Goal: Task Accomplishment & Management: Use online tool/utility

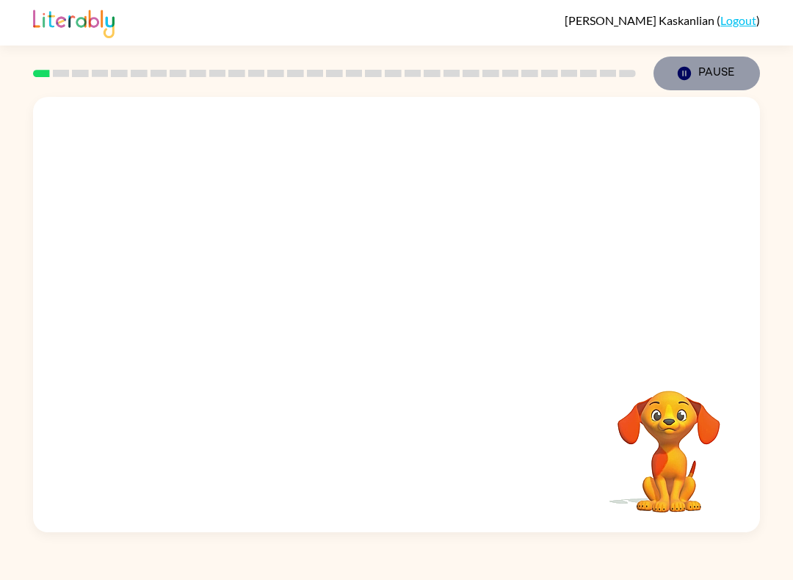
click at [681, 87] on button "Pause Pause" at bounding box center [707, 74] width 107 height 34
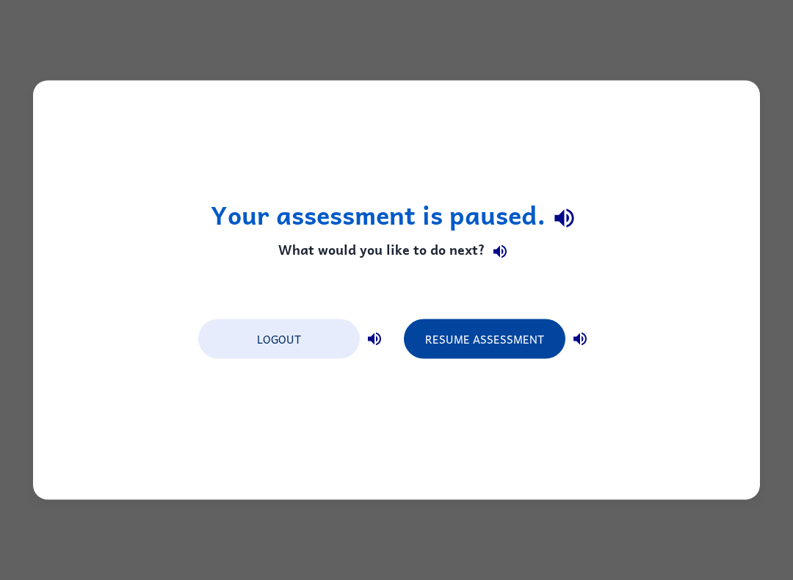
click at [503, 342] on button "Resume Assessment" at bounding box center [485, 340] width 162 height 40
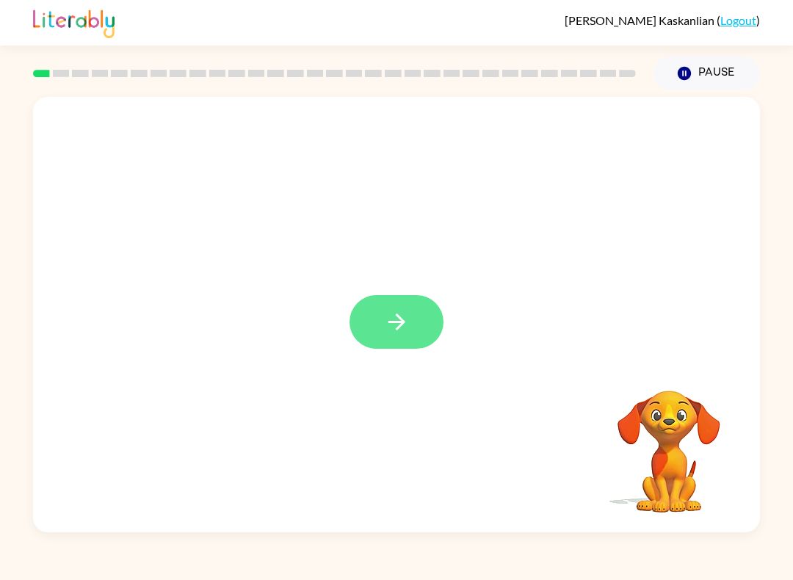
click at [406, 320] on icon "button" at bounding box center [397, 322] width 26 height 26
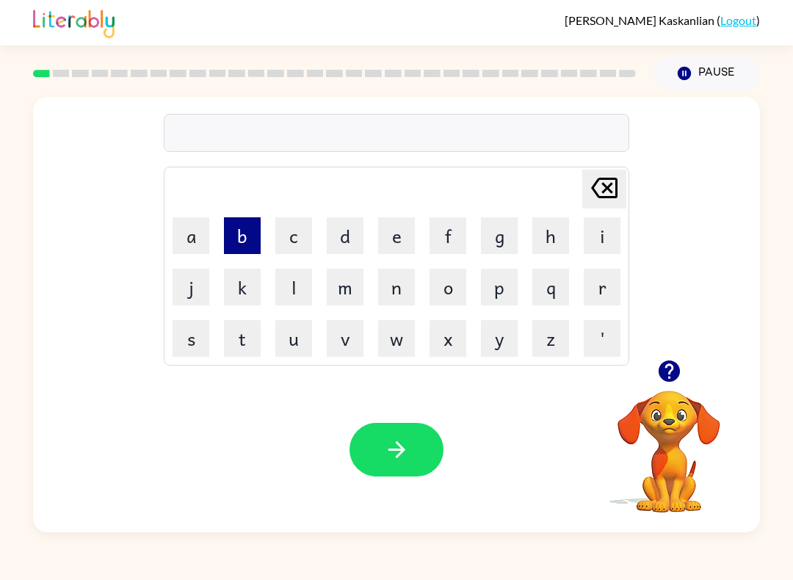
click at [251, 237] on button "b" at bounding box center [242, 235] width 37 height 37
click at [450, 287] on button "o" at bounding box center [448, 287] width 37 height 37
click at [200, 237] on button "a" at bounding box center [191, 235] width 37 height 37
click at [612, 294] on button "r" at bounding box center [602, 287] width 37 height 37
click at [259, 291] on button "k" at bounding box center [242, 287] width 37 height 37
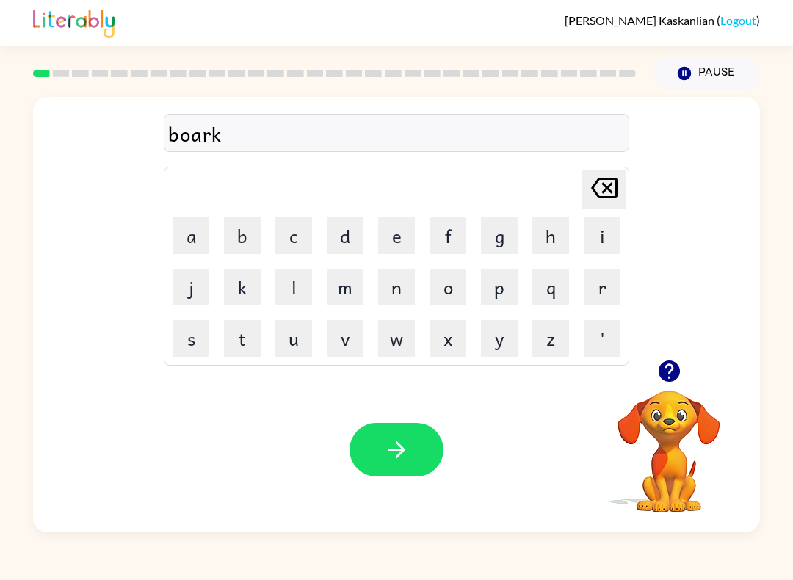
click at [590, 186] on icon "[PERSON_NAME] last character input" at bounding box center [604, 187] width 35 height 35
click at [339, 241] on button "d" at bounding box center [345, 235] width 37 height 37
click at [389, 239] on button "e" at bounding box center [396, 235] width 37 height 37
click at [602, 289] on button "r" at bounding box center [602, 287] width 37 height 37
click at [412, 455] on button "button" at bounding box center [397, 450] width 94 height 54
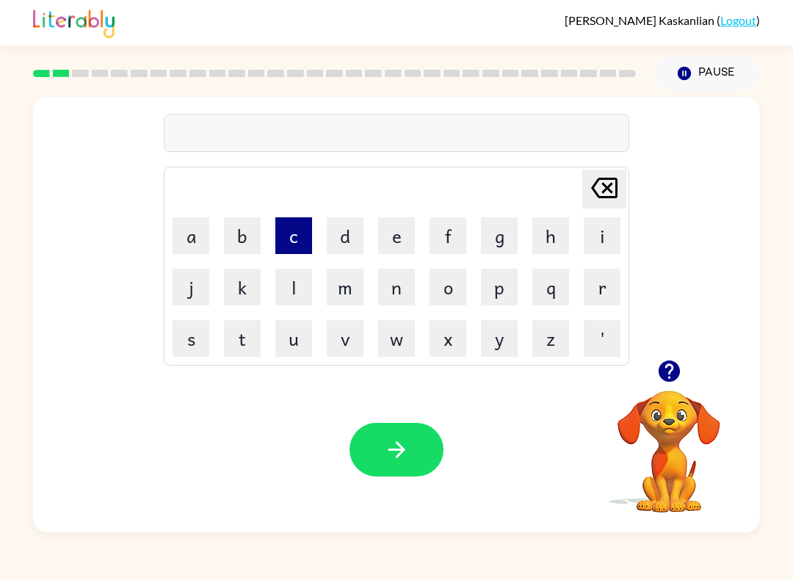
click at [298, 240] on button "c" at bounding box center [293, 235] width 37 height 37
click at [449, 294] on button "o" at bounding box center [448, 287] width 37 height 37
click at [292, 345] on button "u" at bounding box center [293, 338] width 37 height 37
click at [398, 291] on button "n" at bounding box center [396, 287] width 37 height 37
click at [256, 336] on button "t" at bounding box center [242, 338] width 37 height 37
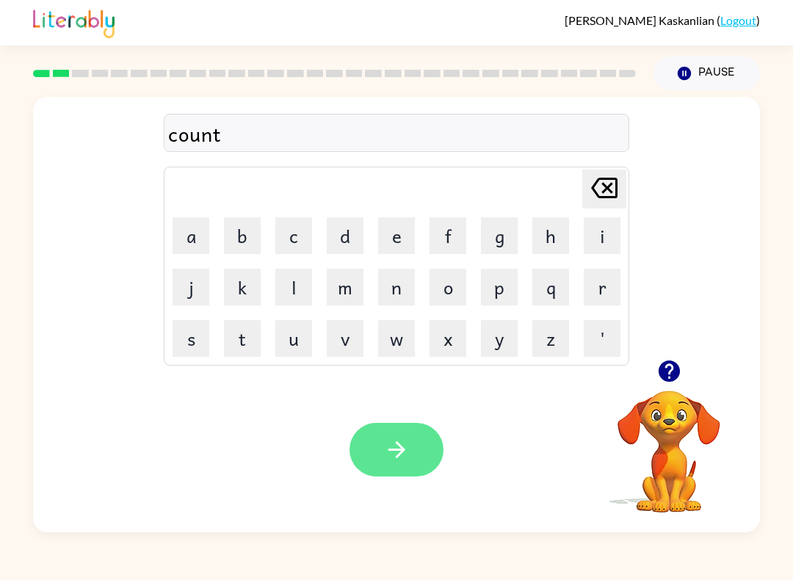
click at [371, 452] on button "button" at bounding box center [397, 450] width 94 height 54
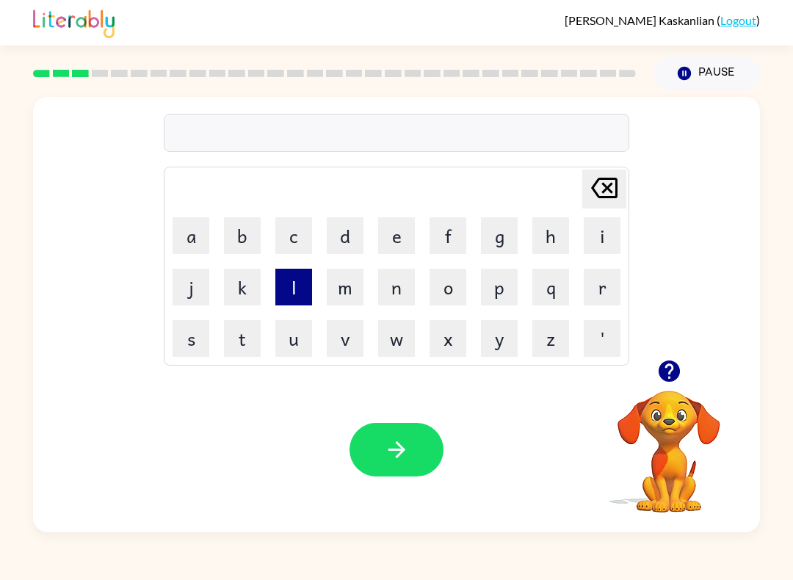
click at [304, 291] on button "l" at bounding box center [293, 287] width 37 height 37
click at [457, 282] on button "o" at bounding box center [448, 287] width 37 height 37
click at [294, 238] on button "c" at bounding box center [293, 235] width 37 height 37
click at [191, 243] on button "a" at bounding box center [191, 235] width 37 height 37
click at [234, 345] on button "t" at bounding box center [242, 338] width 37 height 37
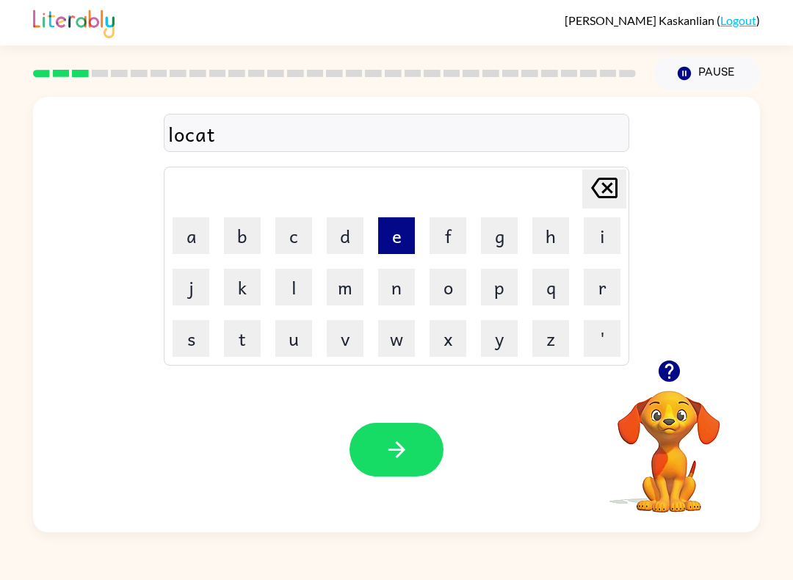
click at [397, 235] on button "e" at bounding box center [396, 235] width 37 height 37
click at [613, 188] on icon "[PERSON_NAME] last character input" at bounding box center [604, 187] width 35 height 35
click at [398, 239] on button "e" at bounding box center [396, 235] width 37 height 37
click at [396, 245] on button "e" at bounding box center [396, 235] width 37 height 37
click at [601, 198] on icon at bounding box center [604, 188] width 26 height 21
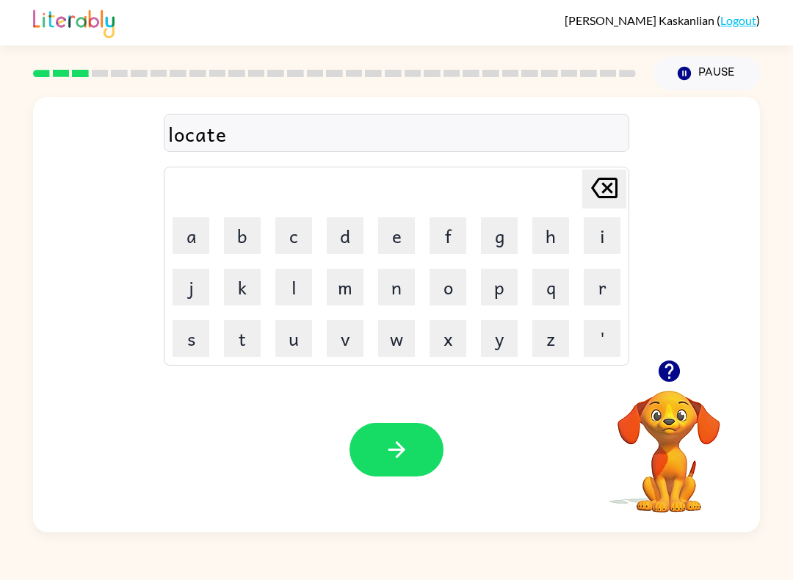
click at [626, 179] on button "[PERSON_NAME] last character input" at bounding box center [605, 189] width 44 height 39
click at [414, 443] on button "button" at bounding box center [397, 450] width 94 height 54
click at [251, 346] on button "t" at bounding box center [242, 338] width 37 height 37
click at [406, 341] on button "w" at bounding box center [396, 338] width 37 height 37
click at [599, 234] on button "i" at bounding box center [602, 235] width 37 height 37
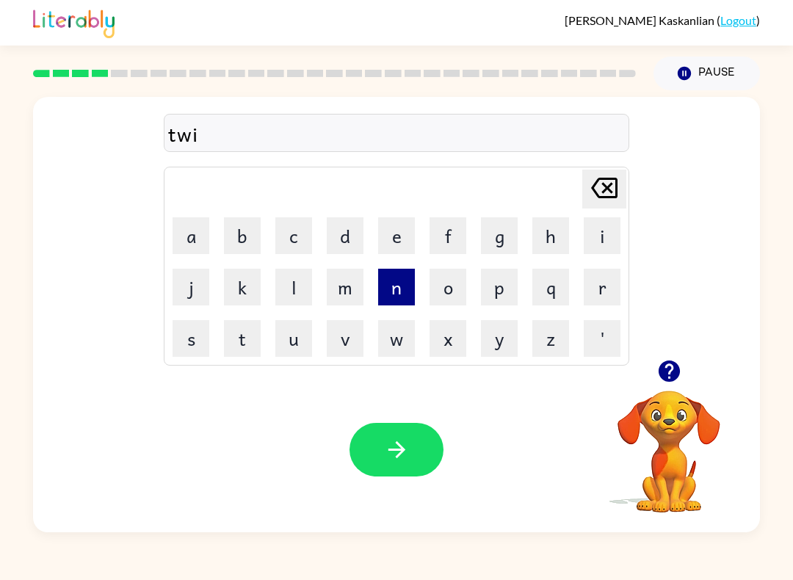
click at [405, 289] on button "n" at bounding box center [396, 287] width 37 height 37
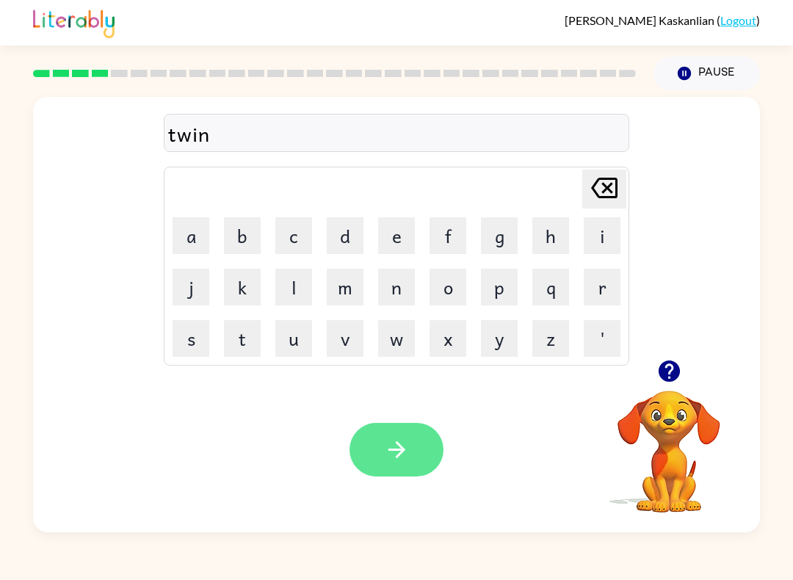
click at [388, 457] on icon "button" at bounding box center [397, 450] width 26 height 26
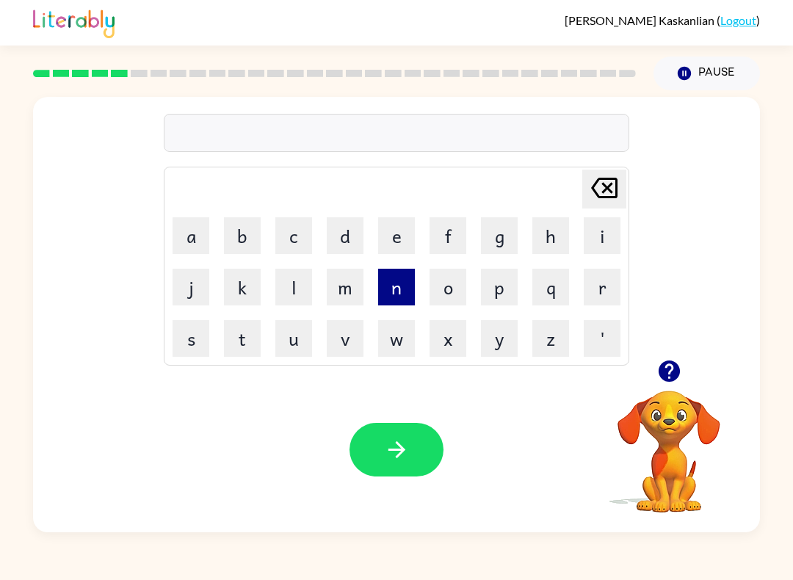
click at [401, 284] on button "n" at bounding box center [396, 287] width 37 height 37
click at [401, 232] on button "e" at bounding box center [396, 235] width 37 height 37
click at [202, 226] on button "a" at bounding box center [191, 235] width 37 height 37
click at [607, 292] on button "r" at bounding box center [602, 287] width 37 height 37
click at [307, 287] on button "l" at bounding box center [293, 287] width 37 height 37
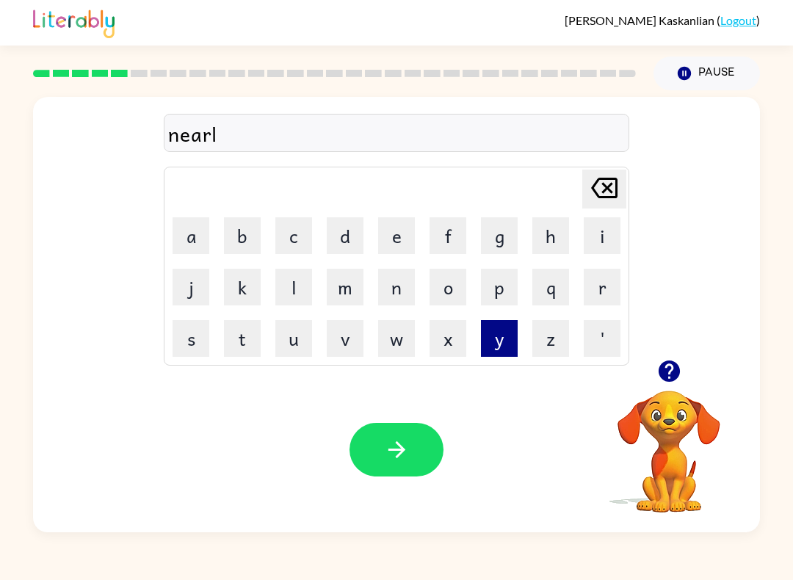
click at [497, 346] on button "y" at bounding box center [499, 338] width 37 height 37
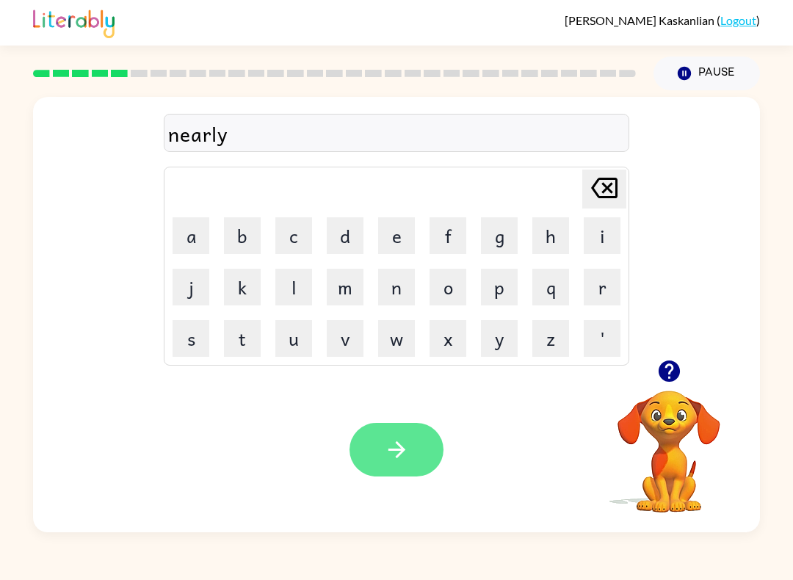
click at [413, 450] on button "button" at bounding box center [397, 450] width 94 height 54
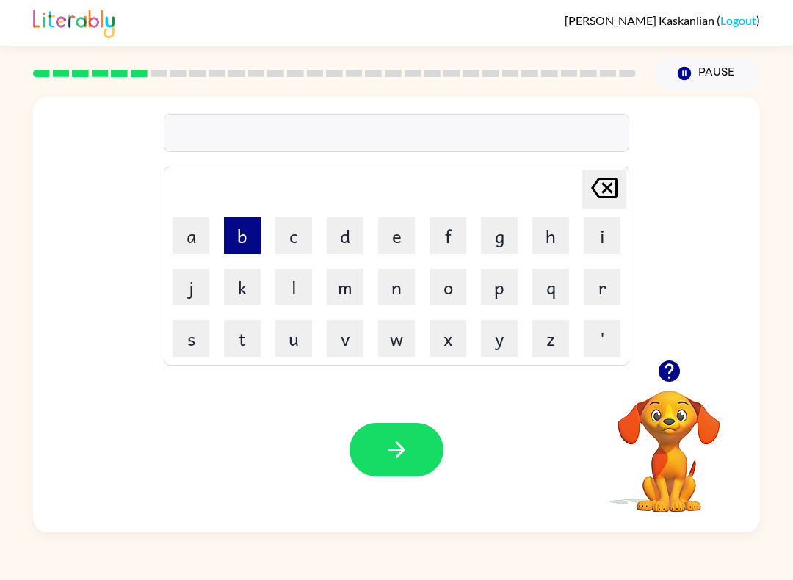
click at [240, 235] on button "b" at bounding box center [242, 235] width 37 height 37
click at [409, 231] on button "e" at bounding box center [396, 235] width 37 height 37
click at [563, 233] on button "h" at bounding box center [551, 235] width 37 height 37
click at [379, 231] on button "e" at bounding box center [396, 235] width 37 height 37
click at [597, 221] on button "i" at bounding box center [602, 235] width 37 height 37
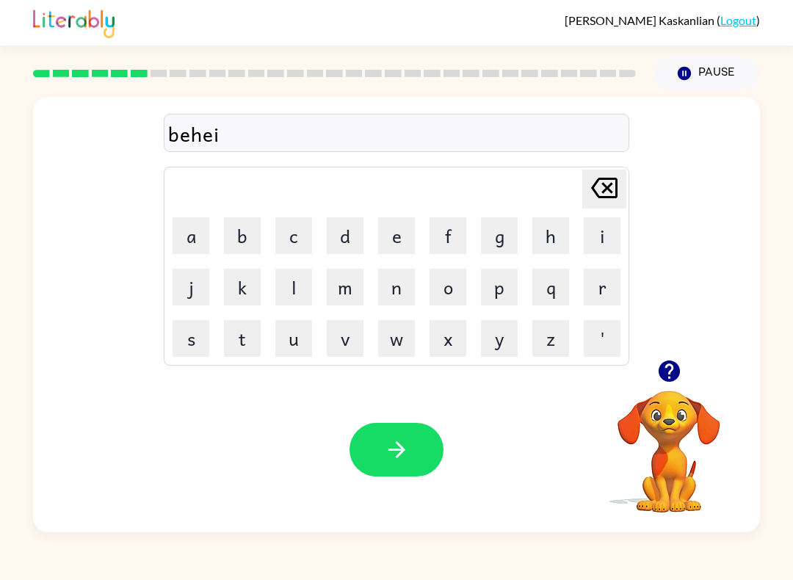
click at [604, 178] on icon "[PERSON_NAME] last character input" at bounding box center [604, 187] width 35 height 35
click at [602, 233] on button "i" at bounding box center [602, 235] width 37 height 37
click at [400, 289] on button "n" at bounding box center [396, 287] width 37 height 37
click at [328, 226] on button "d" at bounding box center [345, 235] width 37 height 37
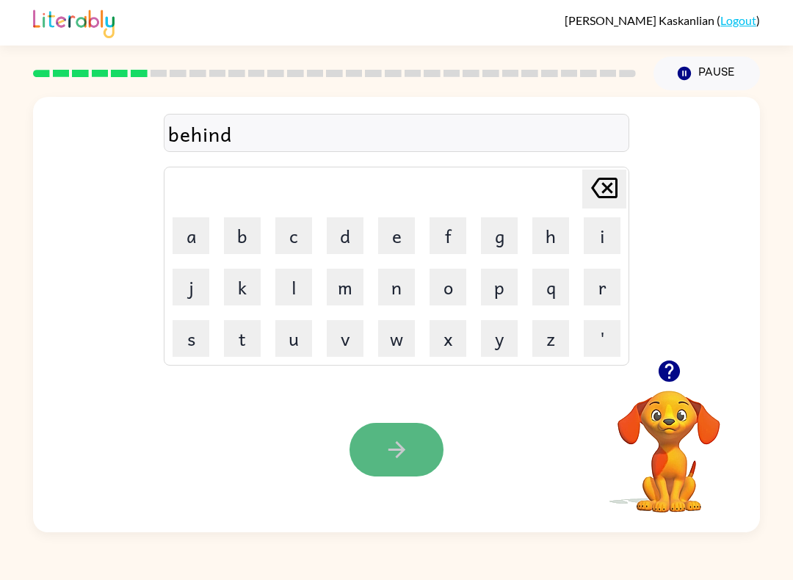
click at [409, 448] on icon "button" at bounding box center [397, 450] width 26 height 26
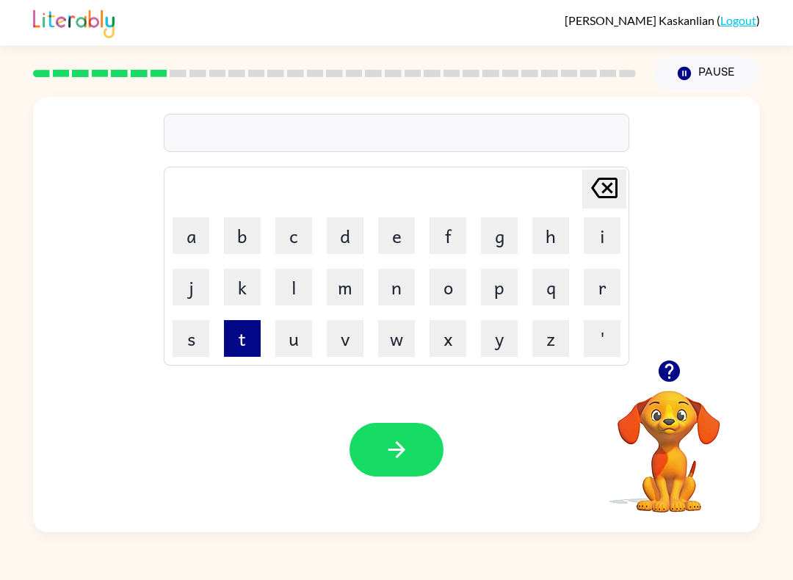
click at [257, 329] on button "t" at bounding box center [242, 338] width 37 height 37
click at [617, 300] on button "r" at bounding box center [602, 287] width 37 height 37
click at [612, 245] on button "i" at bounding box center [602, 235] width 37 height 37
click at [300, 234] on button "c" at bounding box center [293, 235] width 37 height 37
click at [258, 280] on button "k" at bounding box center [242, 287] width 37 height 37
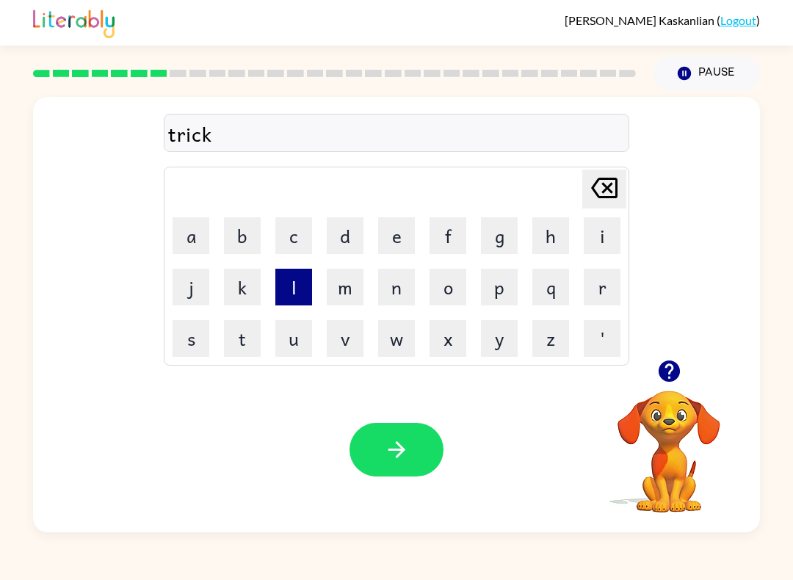
click at [291, 289] on button "l" at bounding box center [293, 287] width 37 height 37
click at [400, 231] on button "e" at bounding box center [396, 235] width 37 height 37
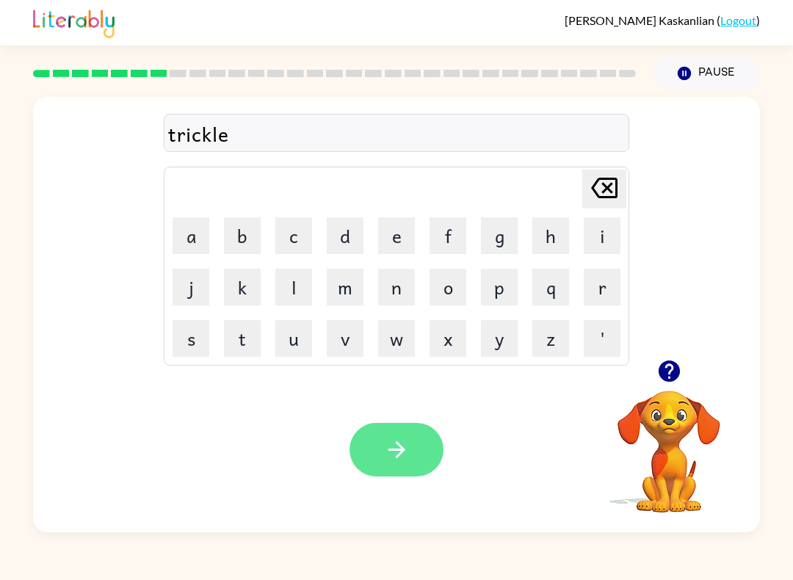
click at [402, 458] on icon "button" at bounding box center [397, 450] width 26 height 26
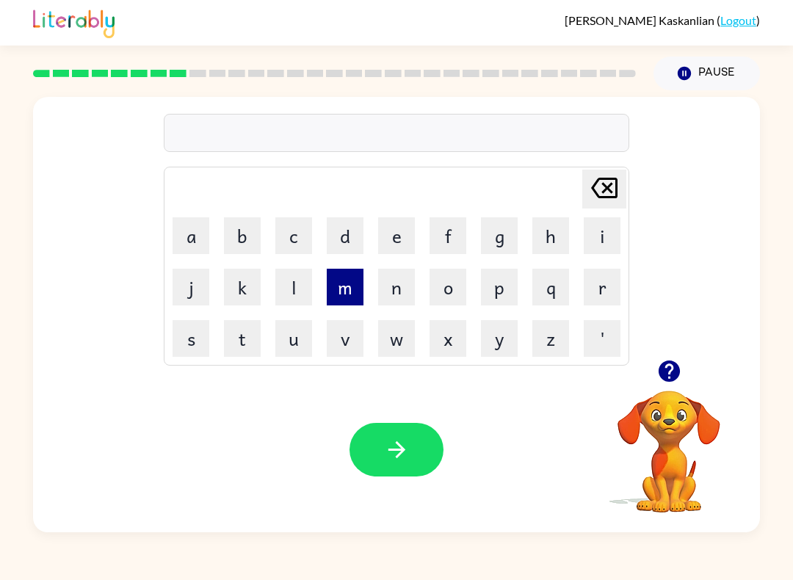
click at [350, 300] on button "m" at bounding box center [345, 287] width 37 height 37
click at [617, 236] on button "i" at bounding box center [602, 235] width 37 height 37
click at [610, 289] on button "r" at bounding box center [602, 287] width 37 height 37
click at [201, 234] on button "a" at bounding box center [191, 235] width 37 height 37
click at [306, 229] on button "c" at bounding box center [293, 235] width 37 height 37
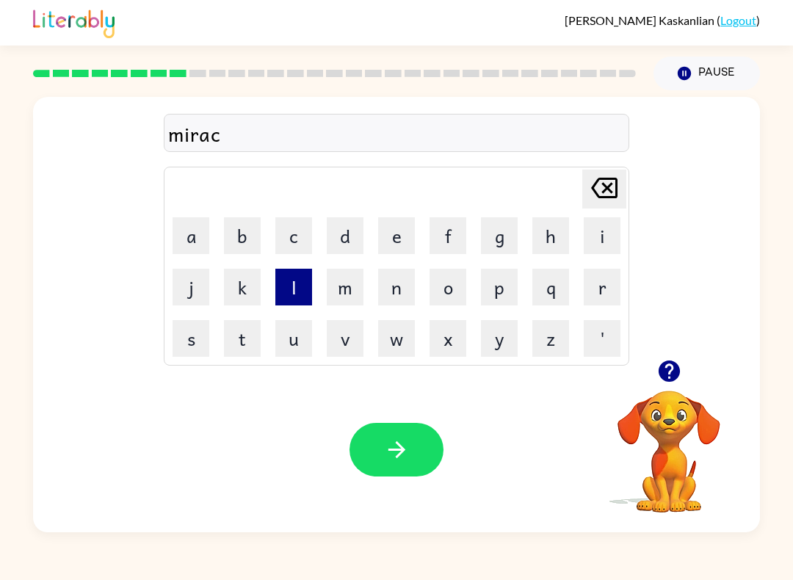
click at [298, 273] on button "l" at bounding box center [293, 287] width 37 height 37
click at [392, 241] on button "e" at bounding box center [396, 235] width 37 height 37
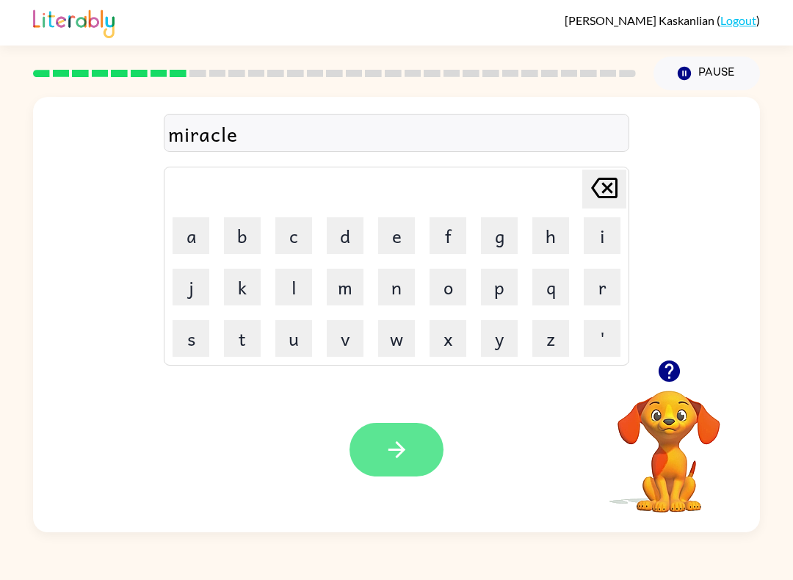
click at [413, 447] on button "button" at bounding box center [397, 450] width 94 height 54
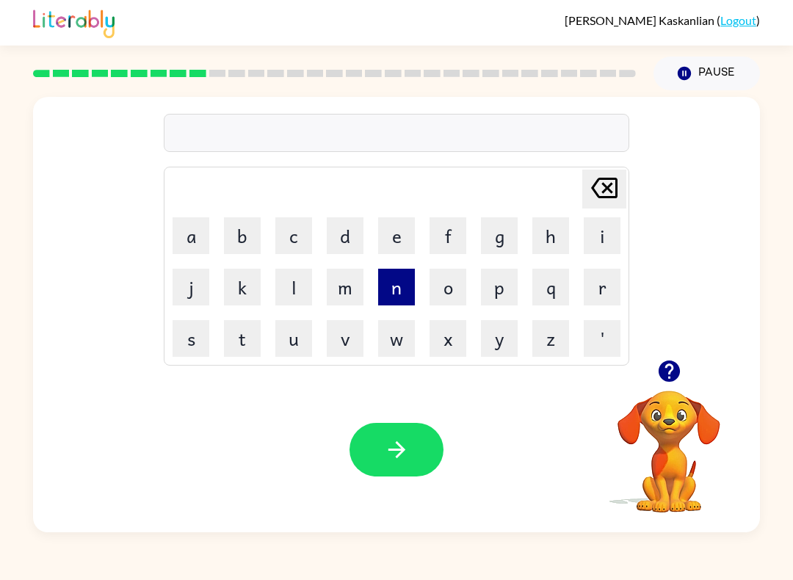
click at [391, 288] on button "n" at bounding box center [396, 287] width 37 height 37
click at [602, 236] on button "i" at bounding box center [602, 235] width 37 height 37
click at [342, 295] on button "m" at bounding box center [345, 287] width 37 height 37
click at [244, 235] on button "b" at bounding box center [242, 235] width 37 height 37
click at [300, 292] on button "l" at bounding box center [293, 287] width 37 height 37
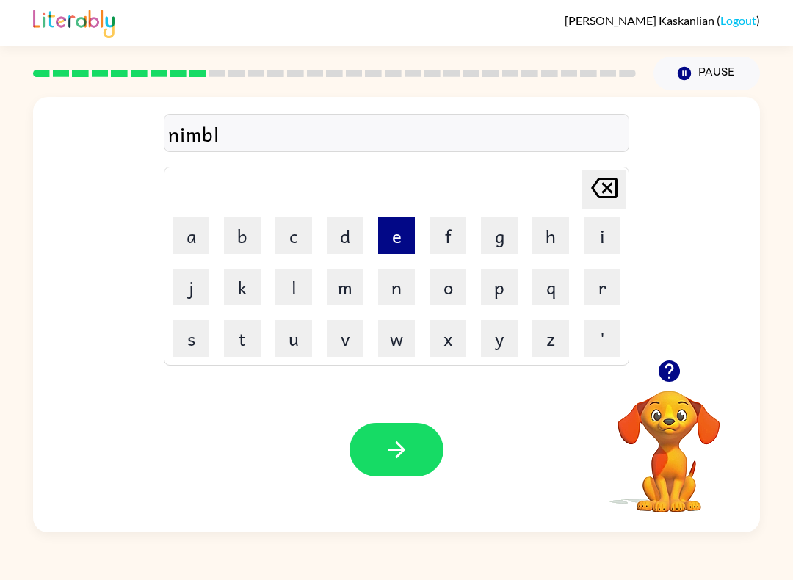
click at [397, 242] on button "e" at bounding box center [396, 235] width 37 height 37
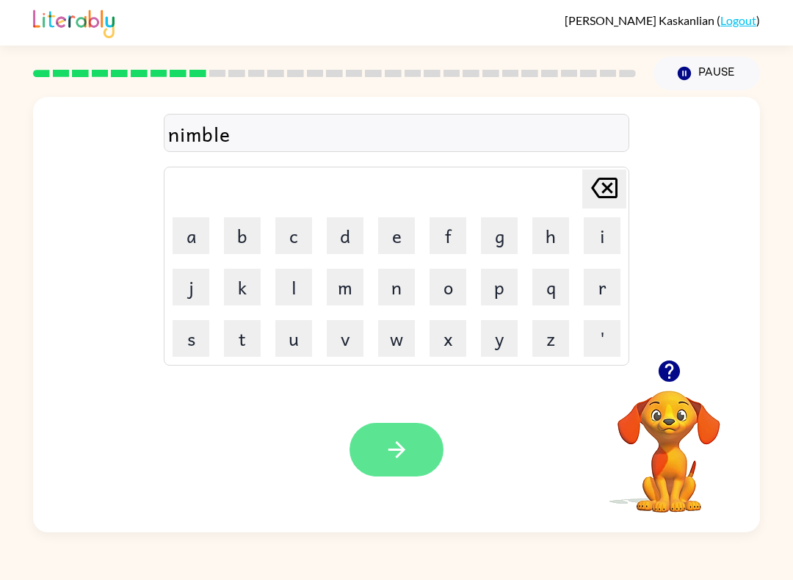
click at [401, 441] on icon "button" at bounding box center [397, 450] width 26 height 26
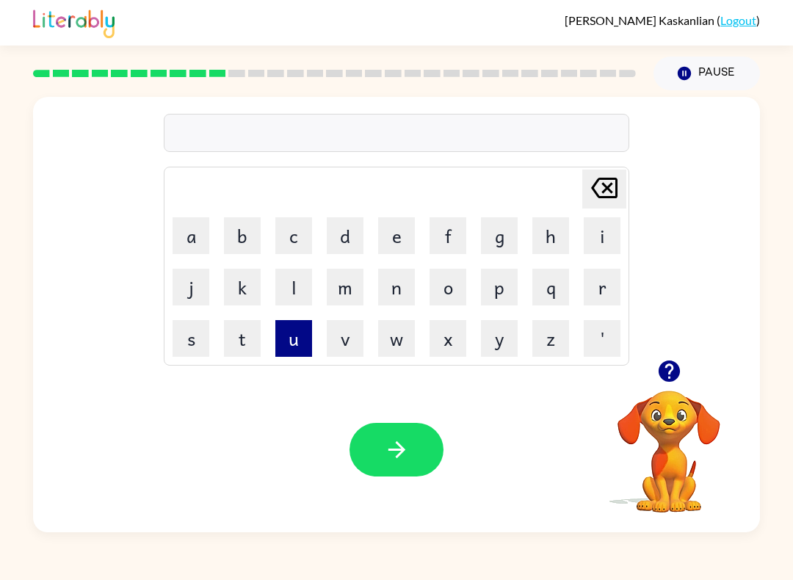
click at [308, 332] on button "u" at bounding box center [293, 338] width 37 height 37
click at [403, 283] on button "n" at bounding box center [396, 287] width 37 height 37
click at [447, 230] on button "f" at bounding box center [448, 235] width 37 height 37
click at [451, 282] on button "o" at bounding box center [448, 287] width 37 height 37
click at [304, 287] on button "l" at bounding box center [293, 287] width 37 height 37
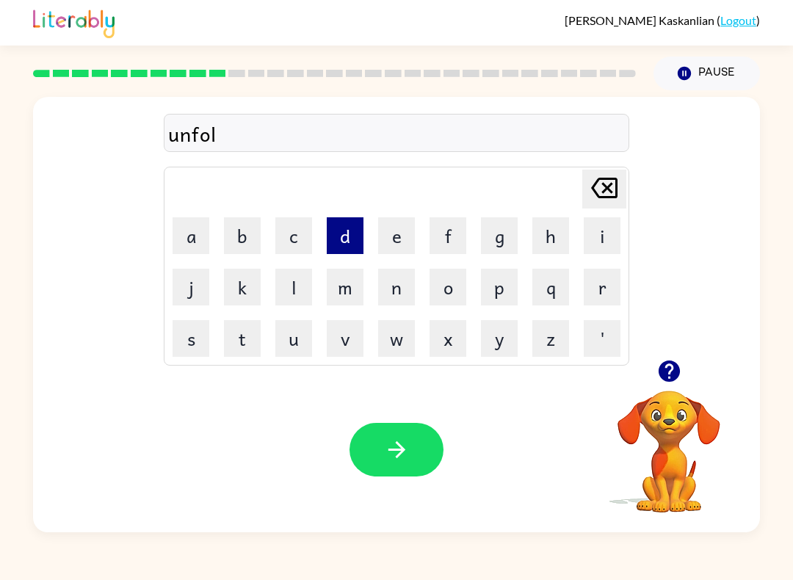
click at [357, 242] on button "d" at bounding box center [345, 235] width 37 height 37
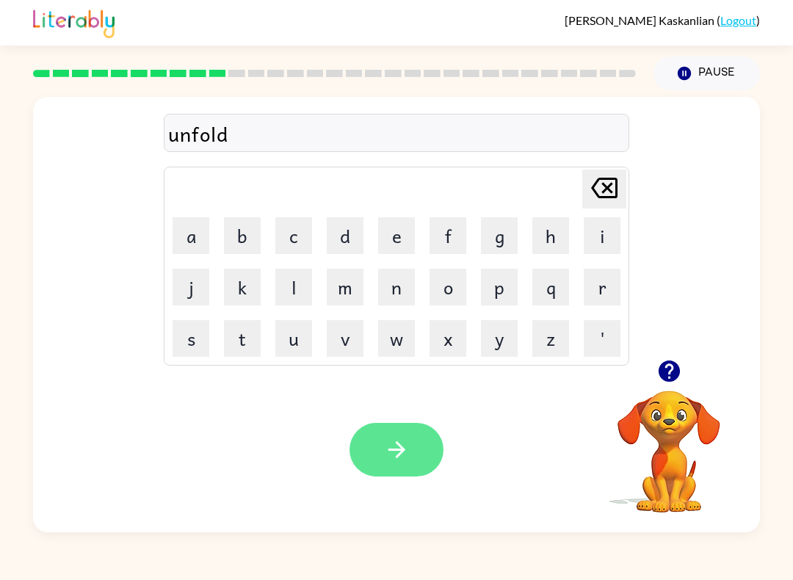
click at [384, 448] on icon "button" at bounding box center [397, 450] width 26 height 26
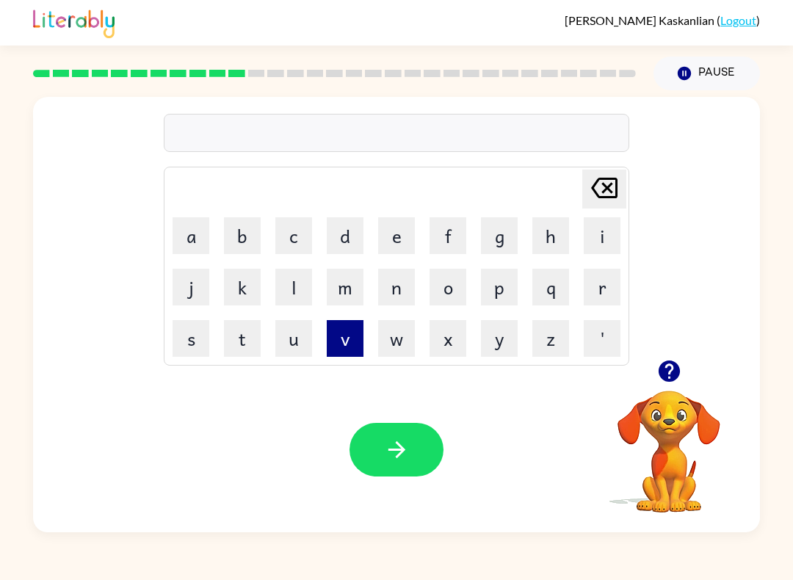
click at [344, 346] on button "v" at bounding box center [345, 338] width 37 height 37
click at [440, 287] on button "o" at bounding box center [448, 287] width 37 height 37
click at [245, 344] on button "t" at bounding box center [242, 338] width 37 height 37
click at [392, 234] on button "e" at bounding box center [396, 235] width 37 height 37
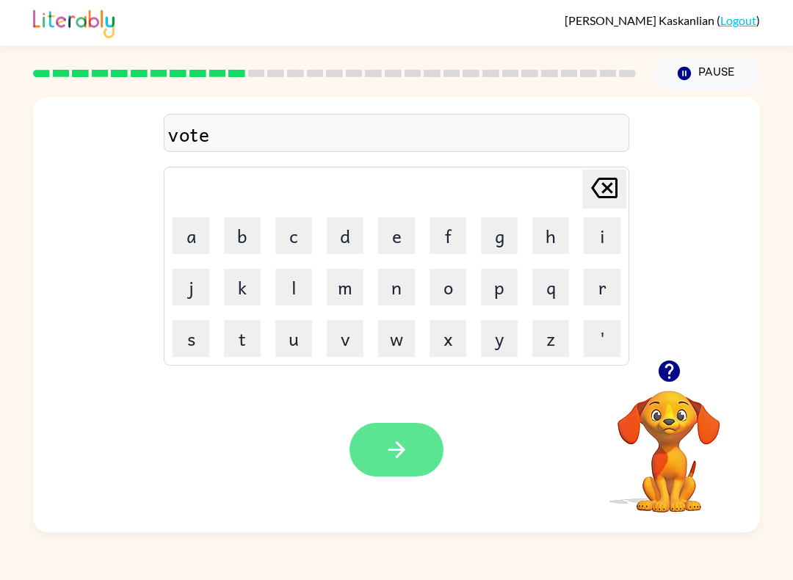
click at [411, 458] on button "button" at bounding box center [397, 450] width 94 height 54
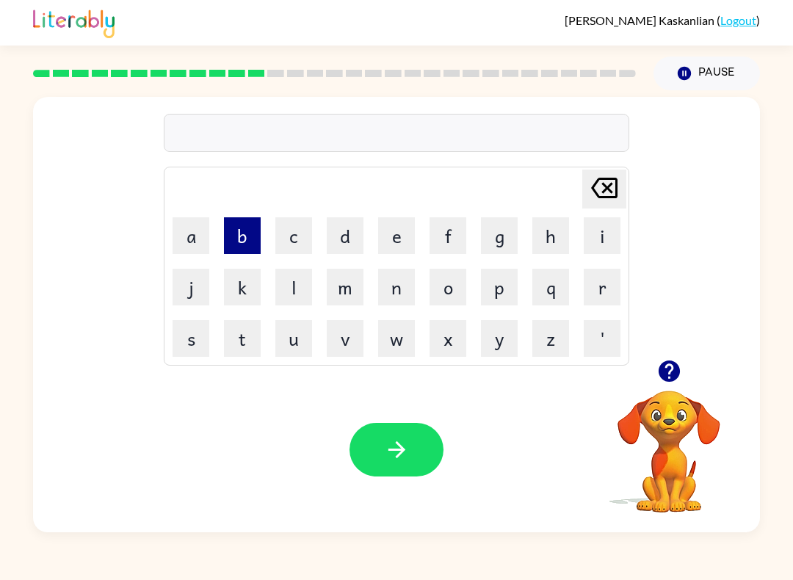
click at [248, 241] on button "b" at bounding box center [242, 235] width 37 height 37
click at [401, 235] on button "e" at bounding box center [396, 235] width 37 height 37
click at [351, 240] on button "d" at bounding box center [345, 235] width 37 height 37
click at [256, 341] on button "t" at bounding box center [242, 338] width 37 height 37
click at [613, 235] on button "i" at bounding box center [602, 235] width 37 height 37
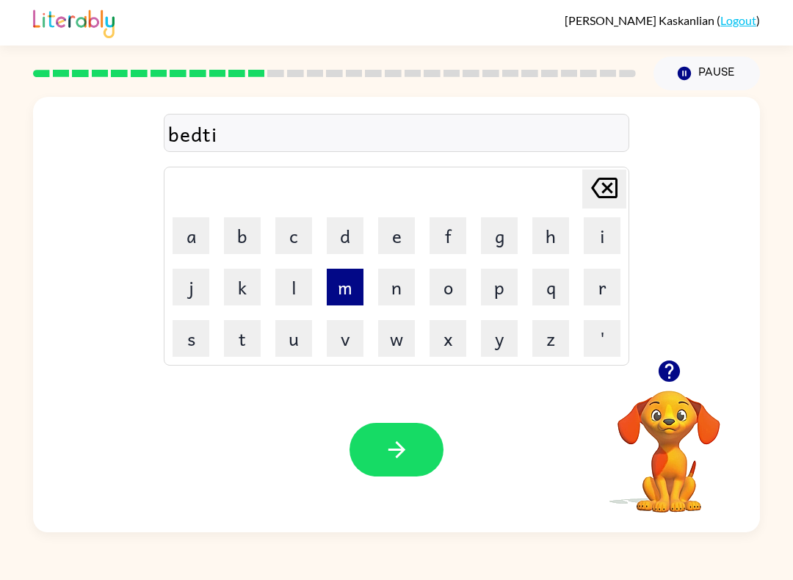
click at [352, 285] on button "m" at bounding box center [345, 287] width 37 height 37
click at [400, 238] on button "e" at bounding box center [396, 235] width 37 height 37
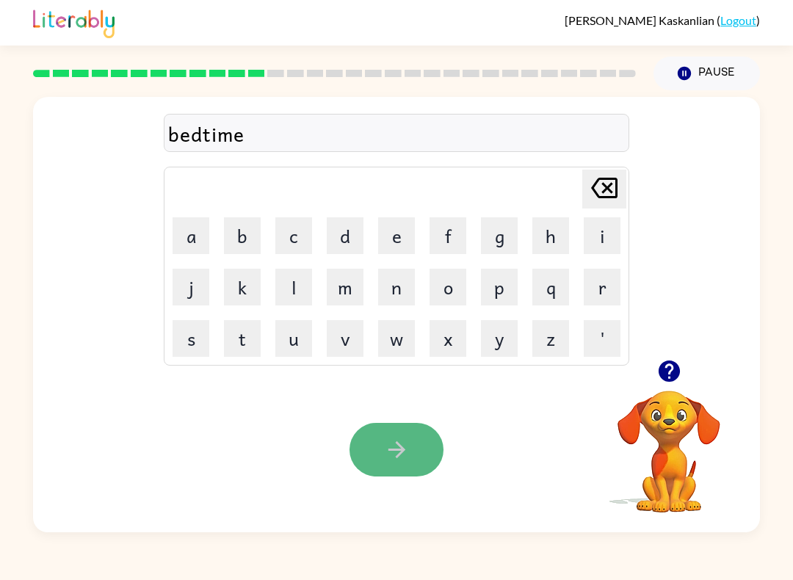
click at [409, 462] on icon "button" at bounding box center [397, 450] width 26 height 26
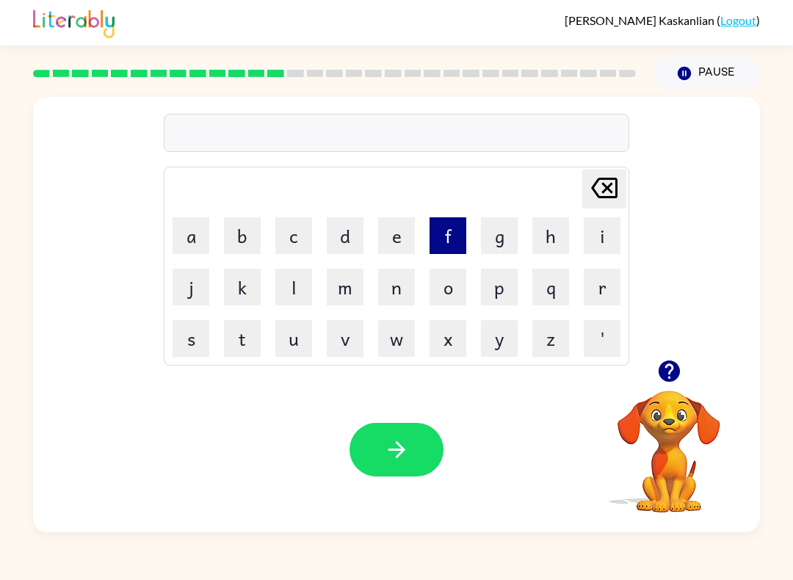
click at [461, 237] on button "f" at bounding box center [448, 235] width 37 height 37
click at [602, 240] on button "i" at bounding box center [602, 235] width 37 height 37
click at [244, 339] on button "t" at bounding box center [242, 338] width 37 height 37
click at [403, 278] on button "n" at bounding box center [396, 287] width 37 height 37
click at [406, 235] on button "e" at bounding box center [396, 235] width 37 height 37
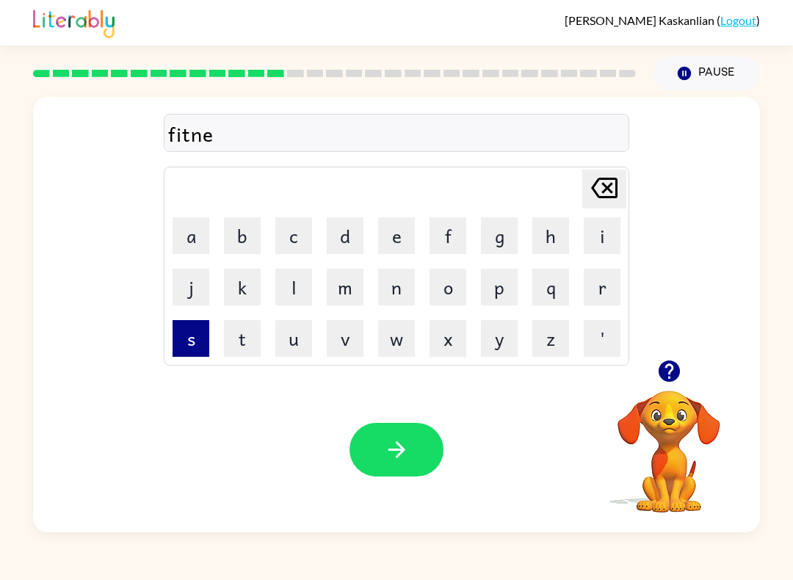
click at [195, 339] on button "s" at bounding box center [191, 338] width 37 height 37
click at [198, 341] on button "s" at bounding box center [191, 338] width 37 height 37
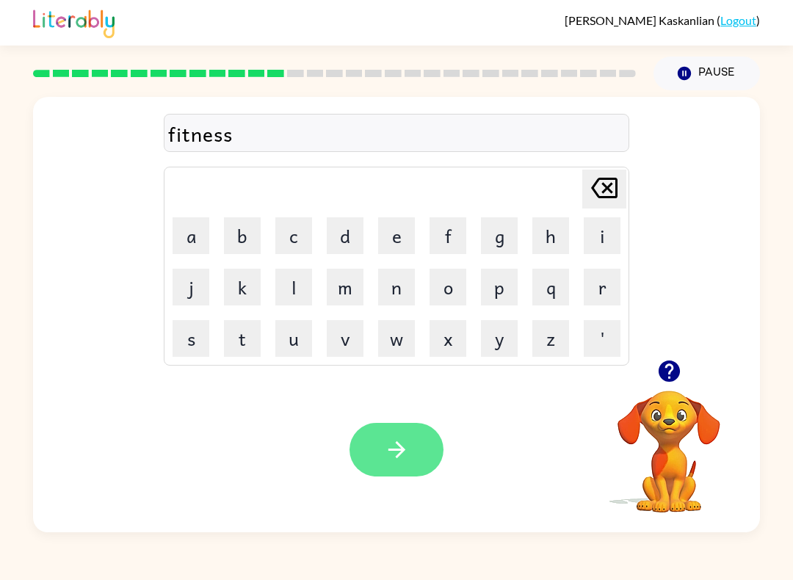
click at [382, 468] on button "button" at bounding box center [397, 450] width 94 height 54
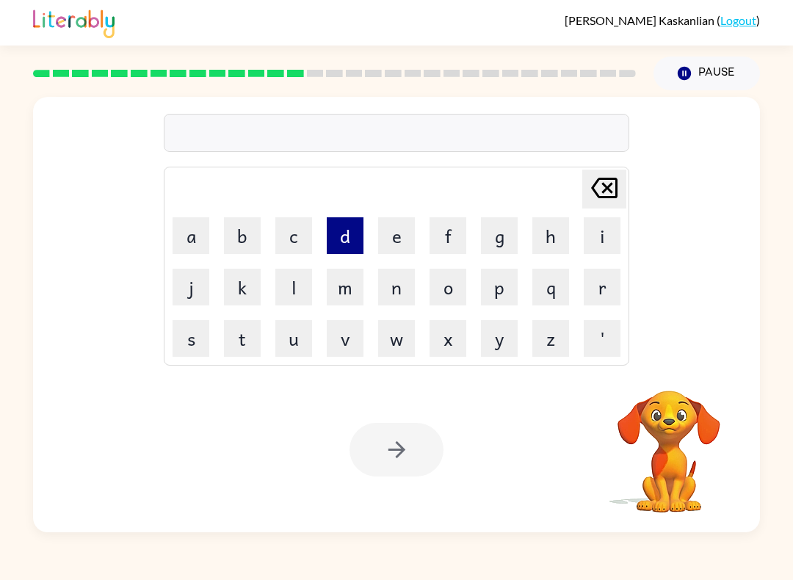
click at [363, 226] on button "d" at bounding box center [345, 235] width 37 height 37
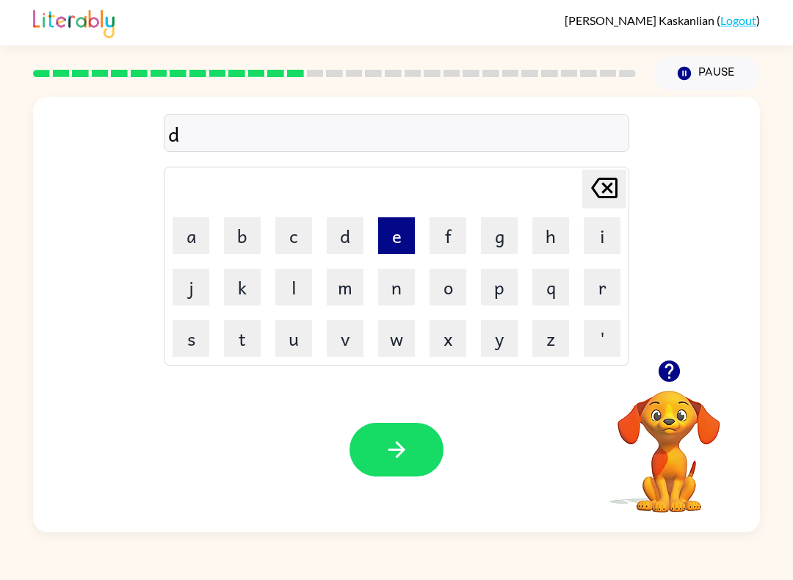
click at [400, 231] on button "e" at bounding box center [396, 235] width 37 height 37
click at [306, 281] on button "l" at bounding box center [293, 287] width 37 height 37
click at [198, 235] on button "a" at bounding box center [191, 235] width 37 height 37
click at [511, 343] on button "y" at bounding box center [499, 338] width 37 height 37
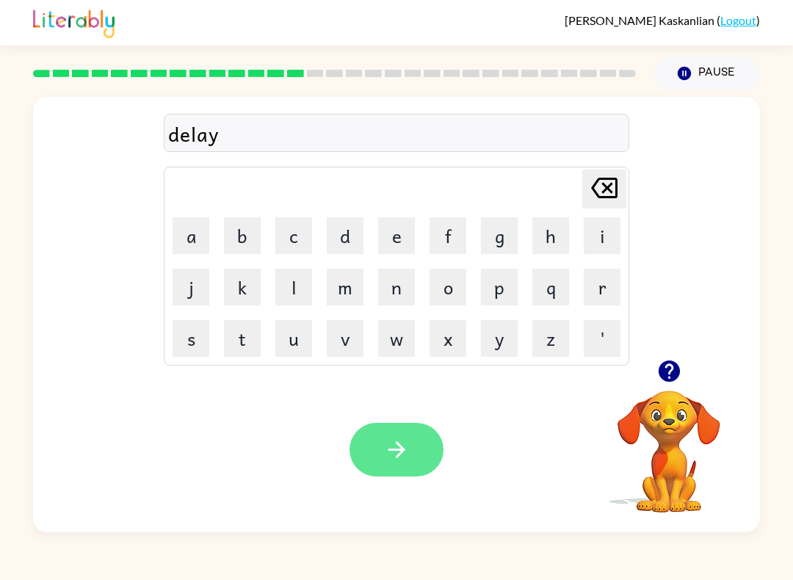
click at [420, 447] on button "button" at bounding box center [397, 450] width 94 height 54
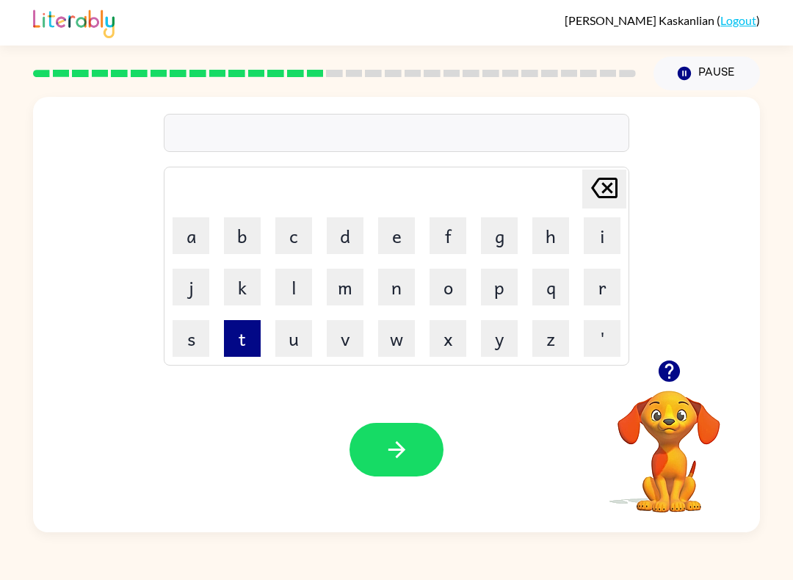
click at [238, 343] on button "t" at bounding box center [242, 338] width 37 height 37
click at [391, 234] on button "e" at bounding box center [396, 235] width 37 height 37
click at [569, 286] on button "q" at bounding box center [551, 287] width 37 height 37
click at [573, 290] on td "q" at bounding box center [551, 287] width 50 height 50
click at [604, 195] on icon "[PERSON_NAME] last character input" at bounding box center [604, 187] width 35 height 35
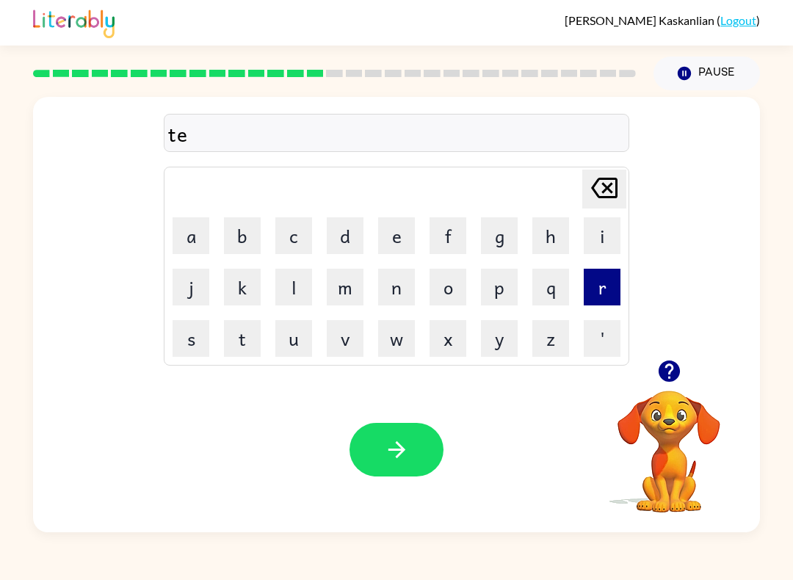
click at [608, 292] on button "r" at bounding box center [602, 287] width 37 height 37
click at [354, 294] on button "m" at bounding box center [345, 287] width 37 height 37
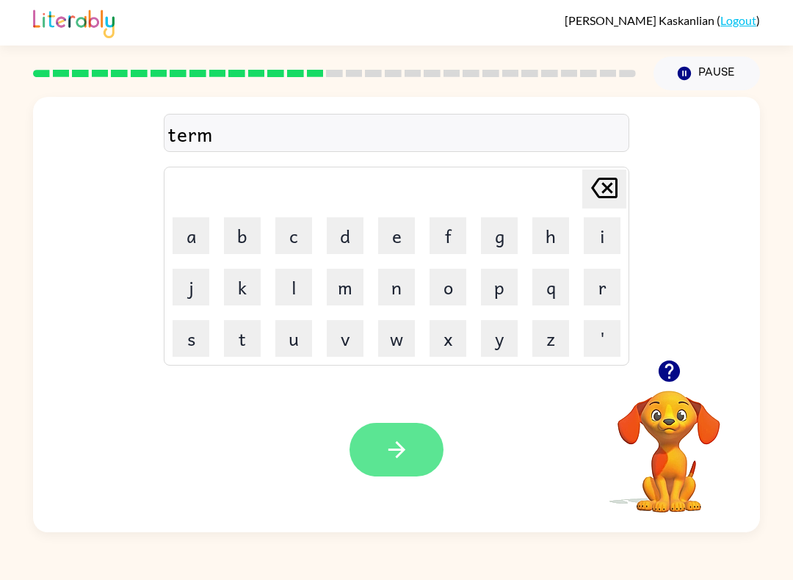
click at [406, 452] on icon "button" at bounding box center [397, 450] width 26 height 26
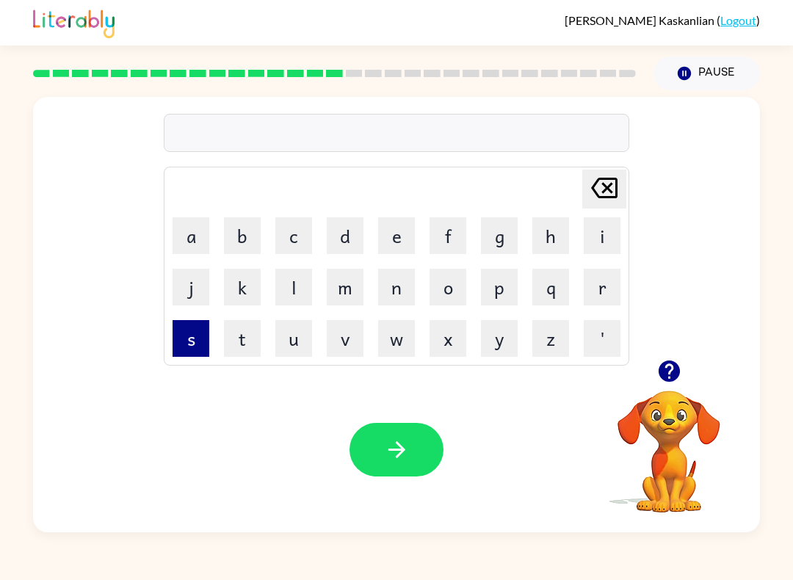
click at [189, 350] on button "s" at bounding box center [191, 338] width 37 height 37
click at [400, 243] on button "e" at bounding box center [396, 235] width 37 height 37
click at [249, 331] on button "t" at bounding box center [242, 338] width 37 height 37
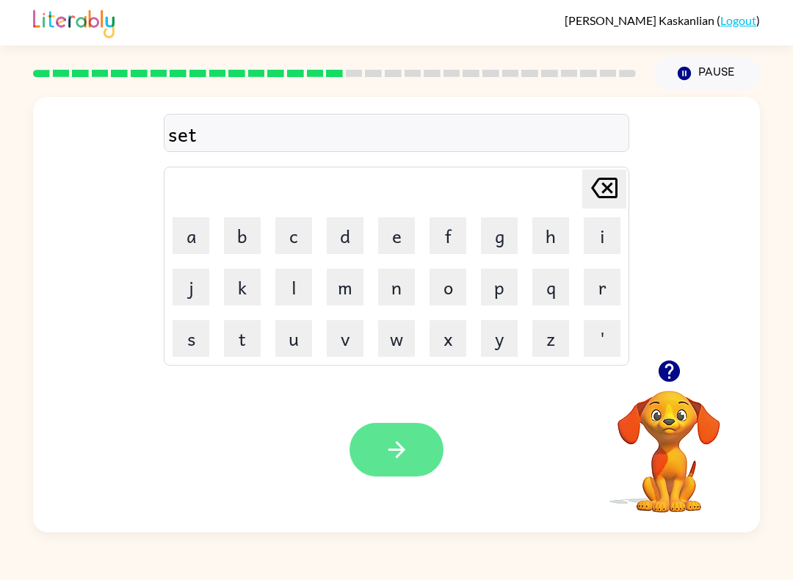
click at [394, 452] on icon "button" at bounding box center [397, 450] width 26 height 26
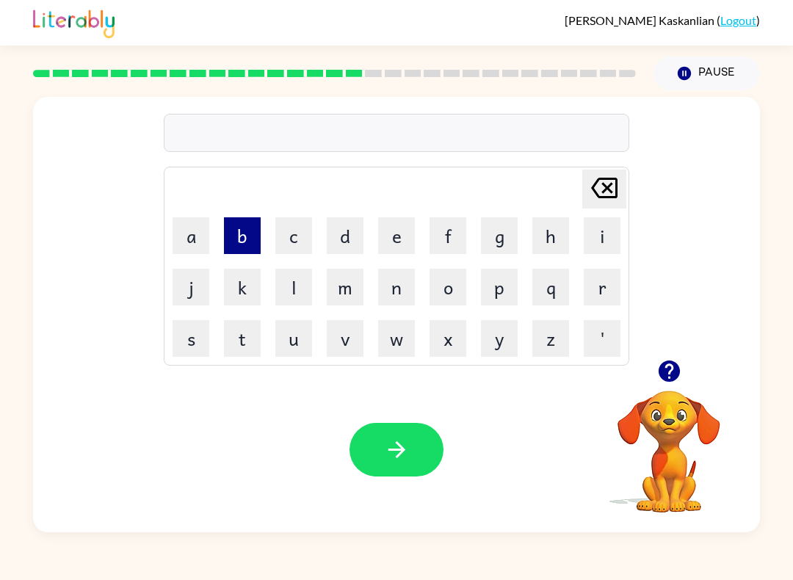
click at [247, 235] on button "b" at bounding box center [242, 235] width 37 height 37
click at [589, 293] on button "r" at bounding box center [602, 287] width 37 height 37
click at [599, 241] on button "i" at bounding box center [602, 235] width 37 height 37
click at [347, 295] on button "m" at bounding box center [345, 287] width 37 height 37
click at [614, 242] on button "i" at bounding box center [602, 235] width 37 height 37
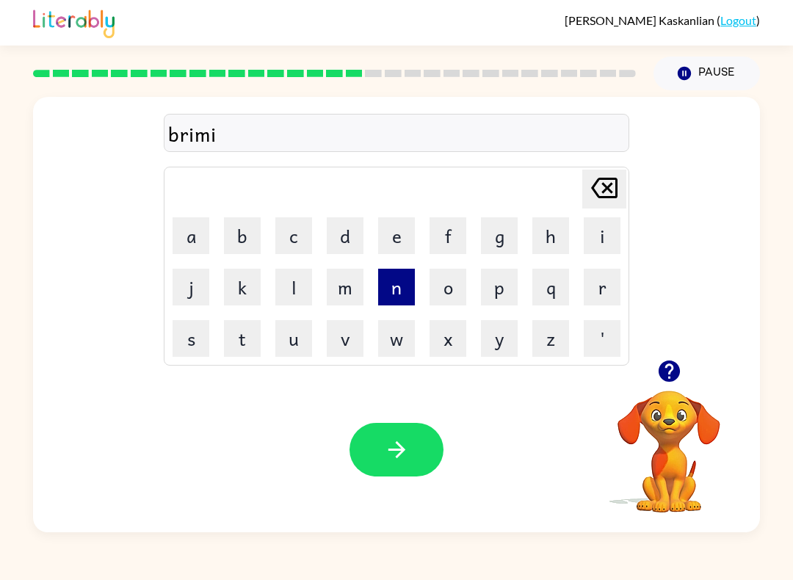
click at [402, 289] on button "n" at bounding box center [396, 287] width 37 height 37
click at [494, 246] on button "g" at bounding box center [499, 235] width 37 height 37
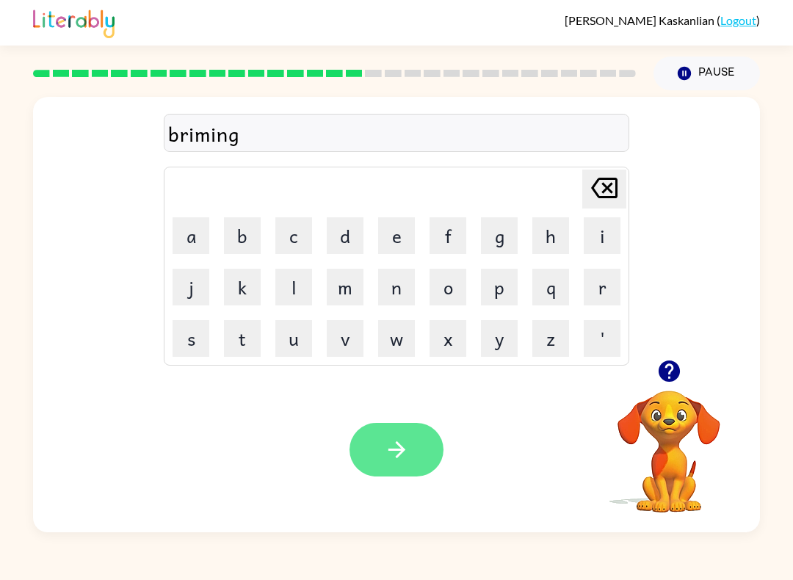
click at [393, 455] on icon "button" at bounding box center [397, 450] width 26 height 26
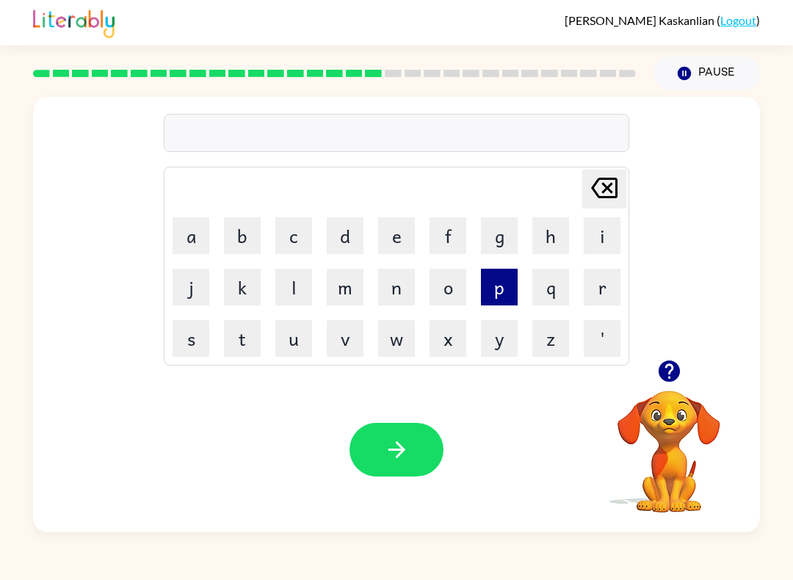
click at [500, 290] on button "p" at bounding box center [499, 287] width 37 height 37
click at [303, 298] on button "l" at bounding box center [293, 287] width 37 height 37
click at [196, 243] on button "a" at bounding box center [191, 235] width 37 height 37
click at [194, 343] on button "s" at bounding box center [191, 338] width 37 height 37
click at [251, 334] on button "t" at bounding box center [242, 338] width 37 height 37
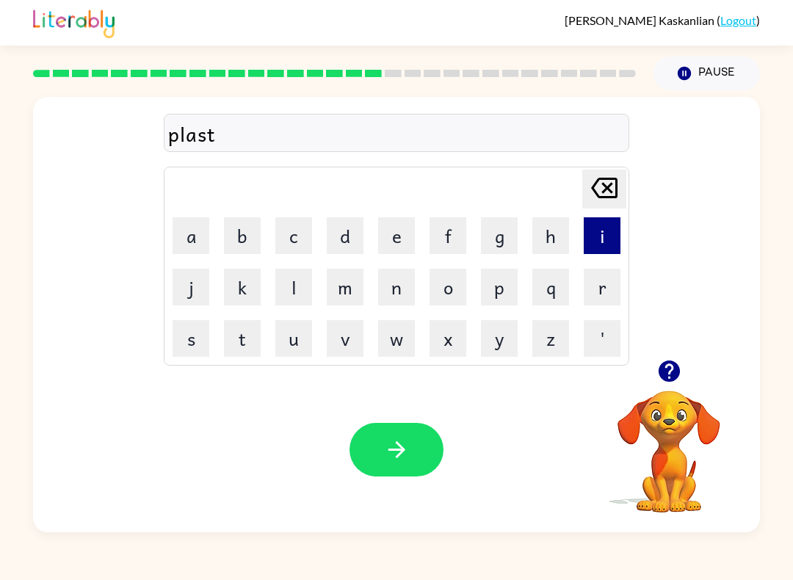
click at [611, 238] on button "i" at bounding box center [602, 235] width 37 height 37
click at [310, 239] on button "c" at bounding box center [293, 235] width 37 height 37
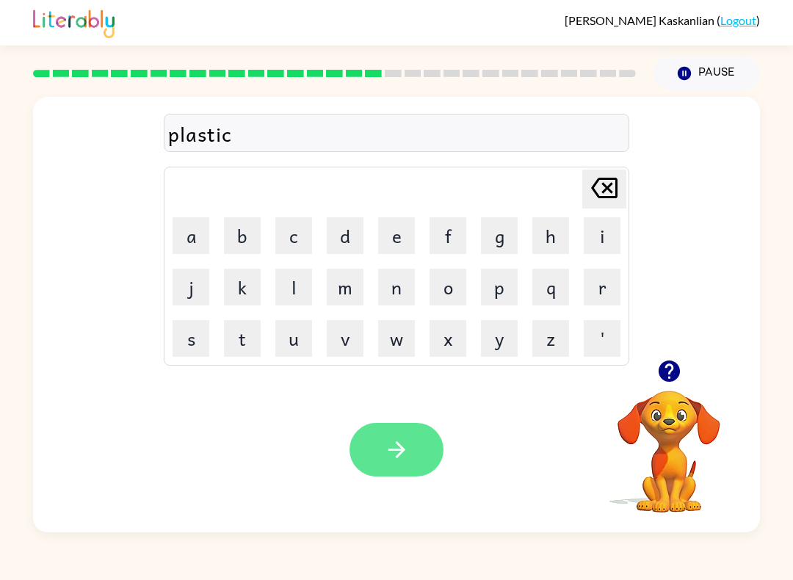
click at [392, 472] on button "button" at bounding box center [397, 450] width 94 height 54
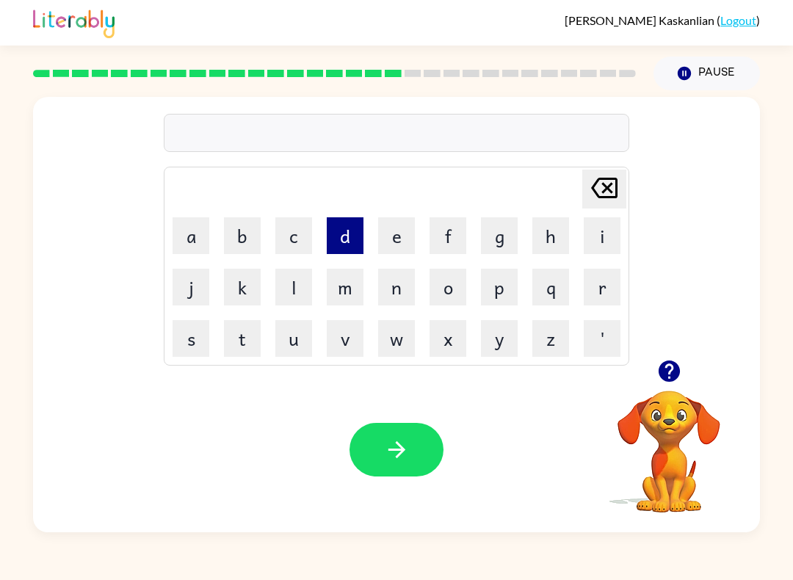
click at [349, 239] on button "d" at bounding box center [345, 235] width 37 height 37
click at [608, 234] on button "i" at bounding box center [602, 235] width 37 height 37
click at [192, 353] on button "s" at bounding box center [191, 338] width 37 height 37
click at [489, 288] on button "p" at bounding box center [499, 287] width 37 height 37
click at [304, 292] on button "l" at bounding box center [293, 287] width 37 height 37
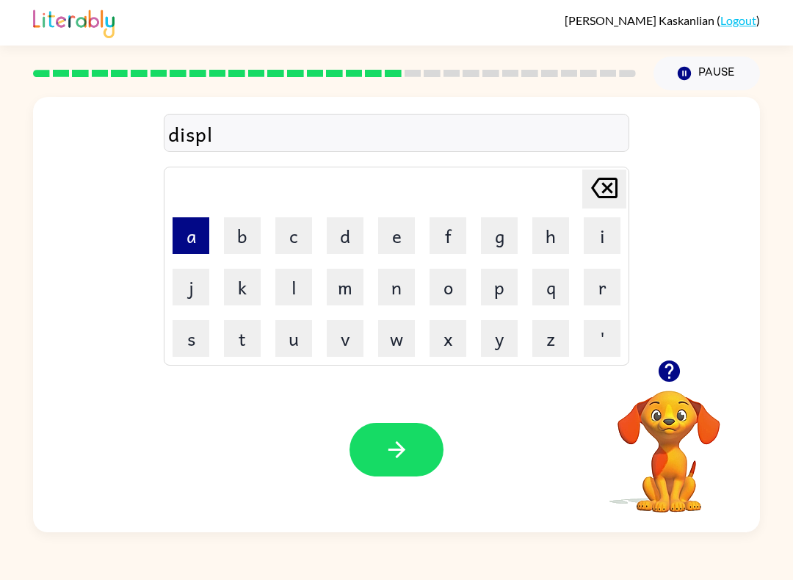
click at [191, 229] on button "a" at bounding box center [191, 235] width 37 height 37
click at [505, 342] on button "y" at bounding box center [499, 338] width 37 height 37
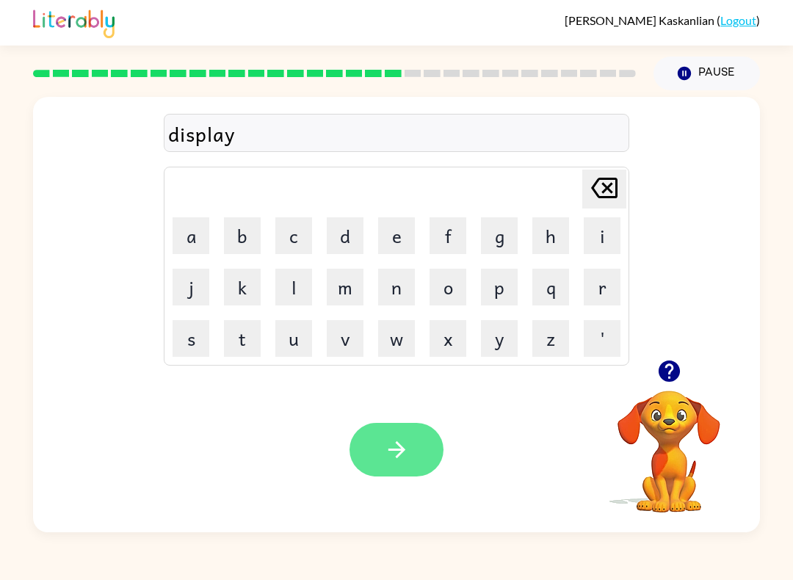
click at [393, 452] on icon "button" at bounding box center [397, 450] width 26 height 26
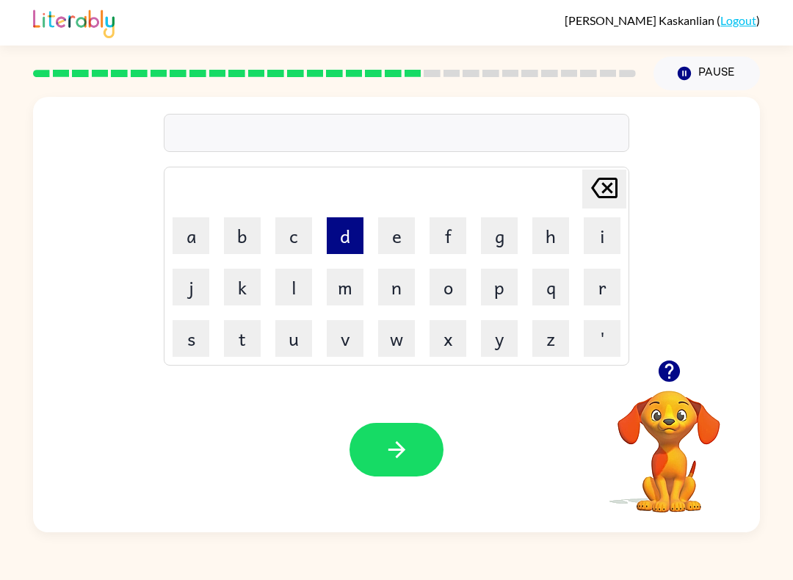
click at [338, 242] on button "d" at bounding box center [345, 235] width 37 height 37
click at [297, 343] on button "u" at bounding box center [293, 338] width 37 height 37
click at [194, 339] on button "s" at bounding box center [191, 338] width 37 height 37
click at [255, 342] on button "t" at bounding box center [242, 338] width 37 height 37
click at [397, 231] on button "e" at bounding box center [396, 235] width 37 height 37
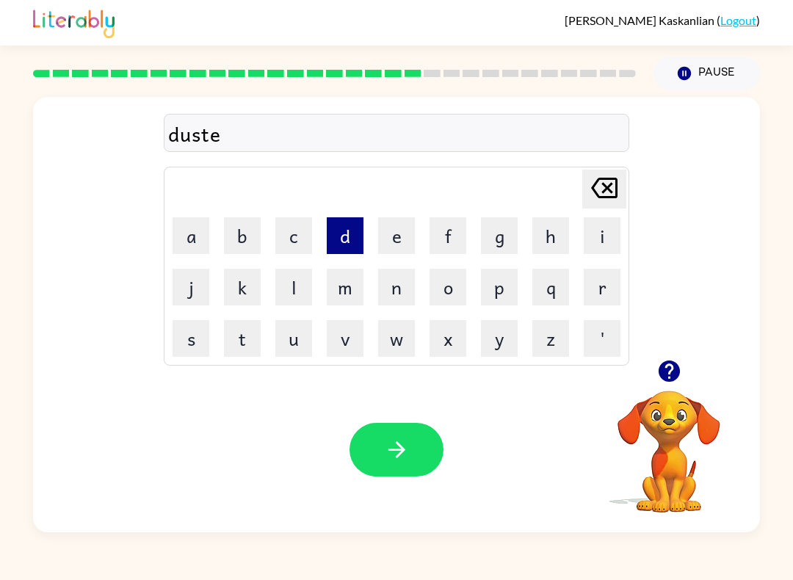
click at [330, 243] on button "d" at bounding box center [345, 235] width 37 height 37
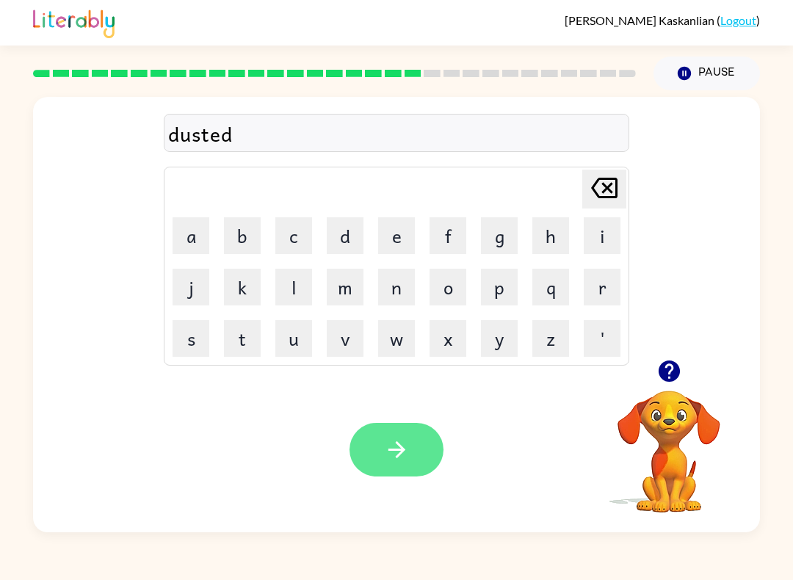
click at [380, 432] on button "button" at bounding box center [397, 450] width 94 height 54
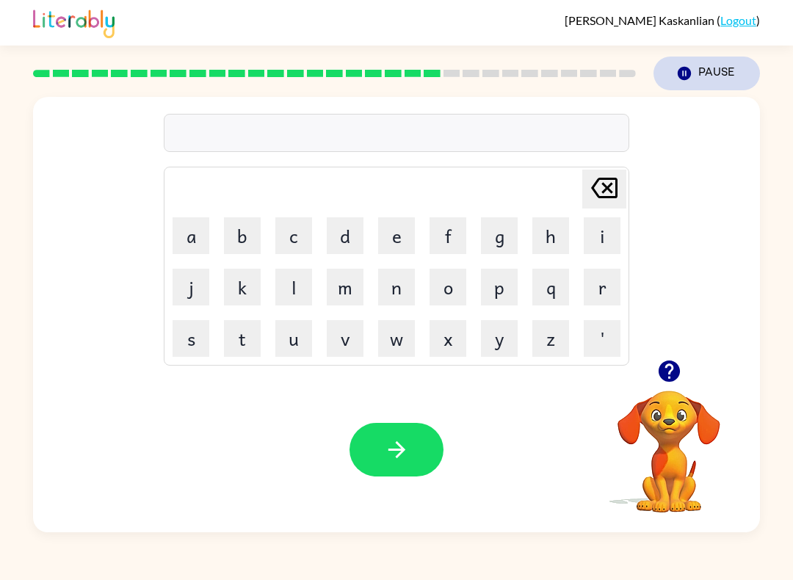
click at [688, 75] on icon "button" at bounding box center [684, 73] width 13 height 13
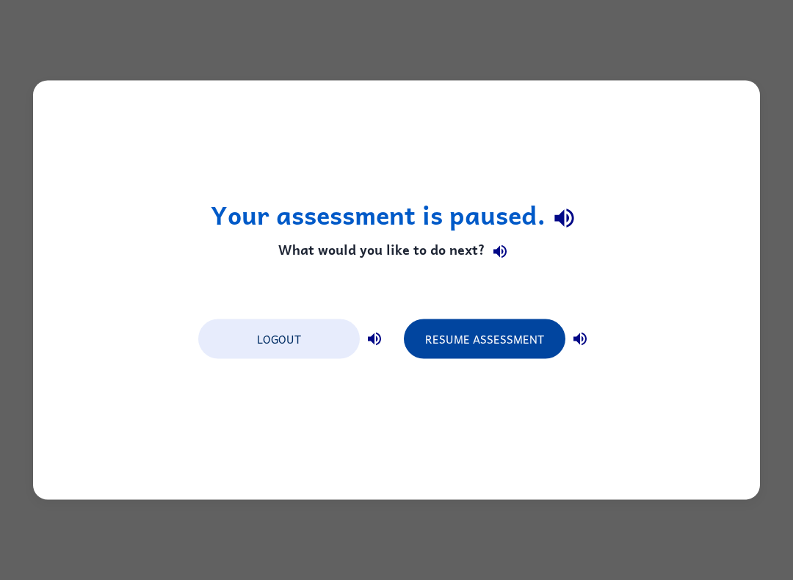
click at [453, 346] on button "Resume Assessment" at bounding box center [485, 340] width 162 height 40
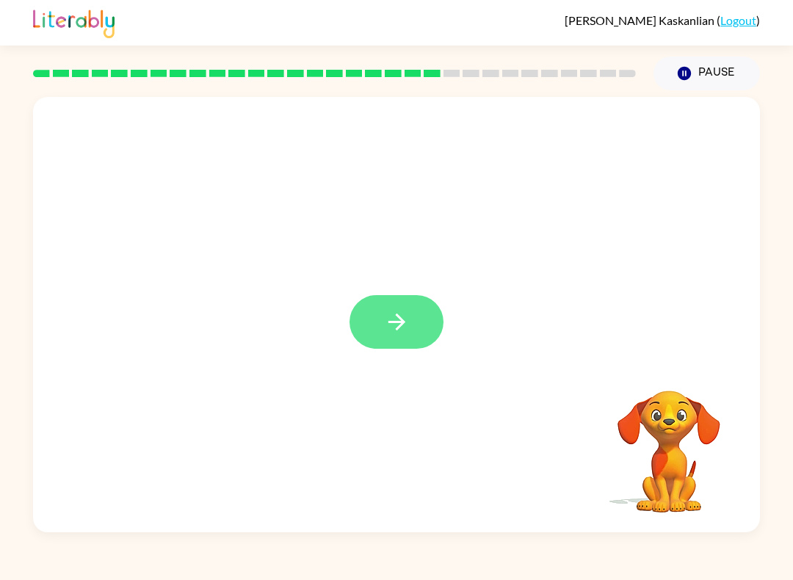
click at [373, 325] on button "button" at bounding box center [397, 322] width 94 height 54
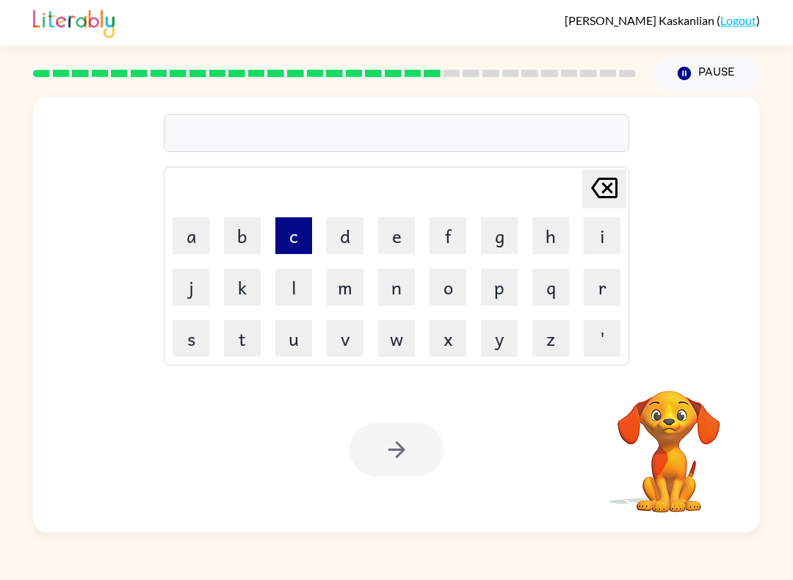
click at [299, 231] on button "c" at bounding box center [293, 235] width 37 height 37
click at [388, 226] on button "e" at bounding box center [396, 235] width 37 height 37
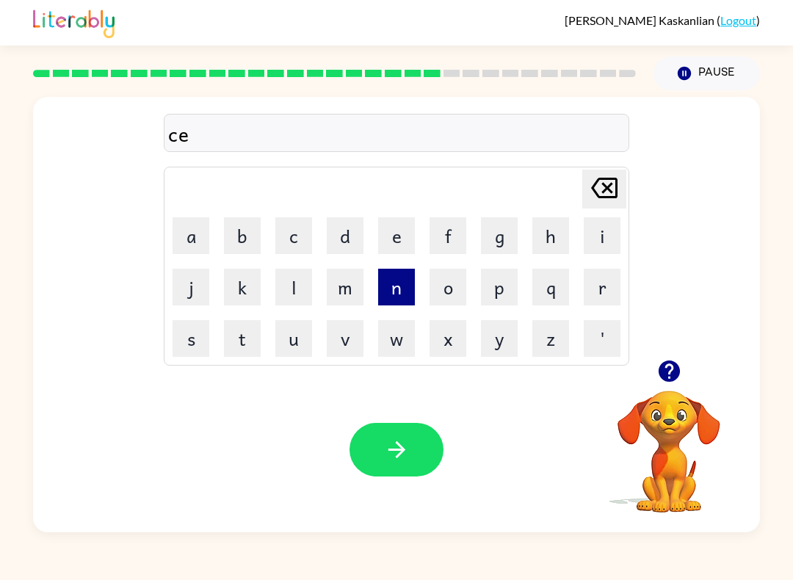
click at [388, 287] on button "n" at bounding box center [396, 287] width 37 height 37
click at [245, 340] on button "t" at bounding box center [242, 338] width 37 height 37
click at [612, 250] on button "i" at bounding box center [602, 235] width 37 height 37
click at [502, 292] on button "p" at bounding box center [499, 287] width 37 height 37
click at [391, 239] on button "e" at bounding box center [396, 235] width 37 height 37
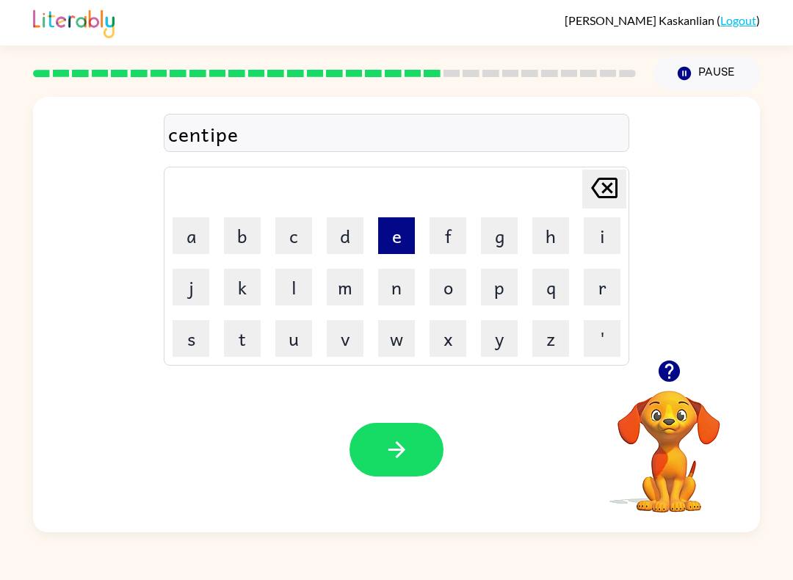
click at [390, 238] on button "e" at bounding box center [396, 235] width 37 height 37
click at [238, 243] on button "b" at bounding box center [242, 235] width 37 height 37
click at [600, 197] on icon at bounding box center [604, 188] width 26 height 21
click at [345, 237] on button "d" at bounding box center [345, 235] width 37 height 37
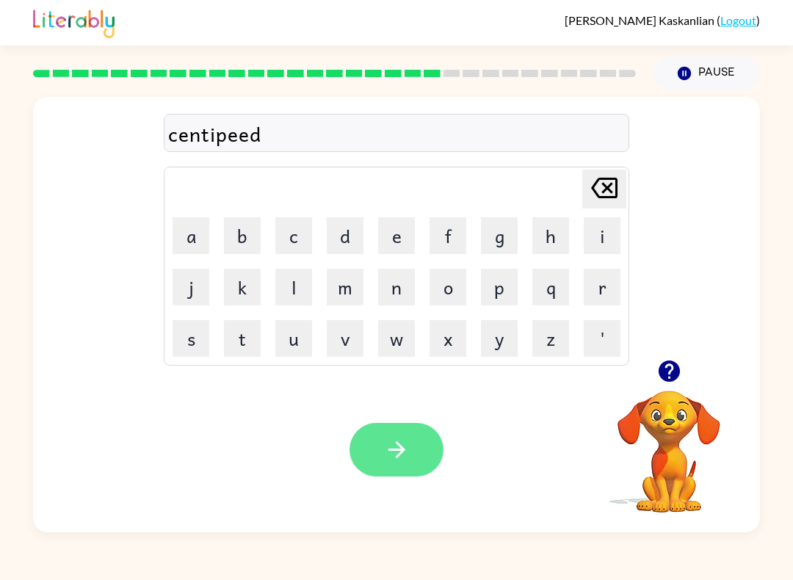
click at [401, 453] on icon "button" at bounding box center [396, 450] width 17 height 17
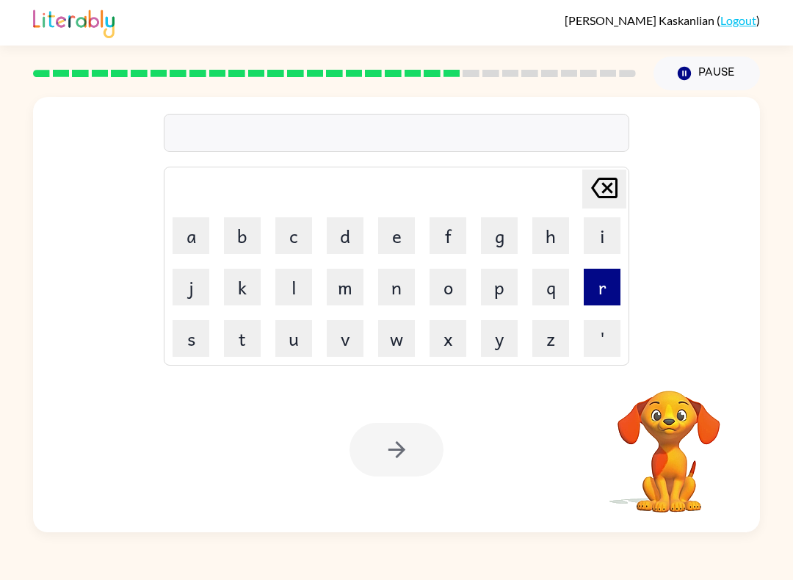
click at [599, 289] on button "r" at bounding box center [602, 287] width 37 height 37
click at [203, 236] on button "a" at bounding box center [191, 235] width 37 height 37
click at [593, 234] on button "i" at bounding box center [602, 235] width 37 height 37
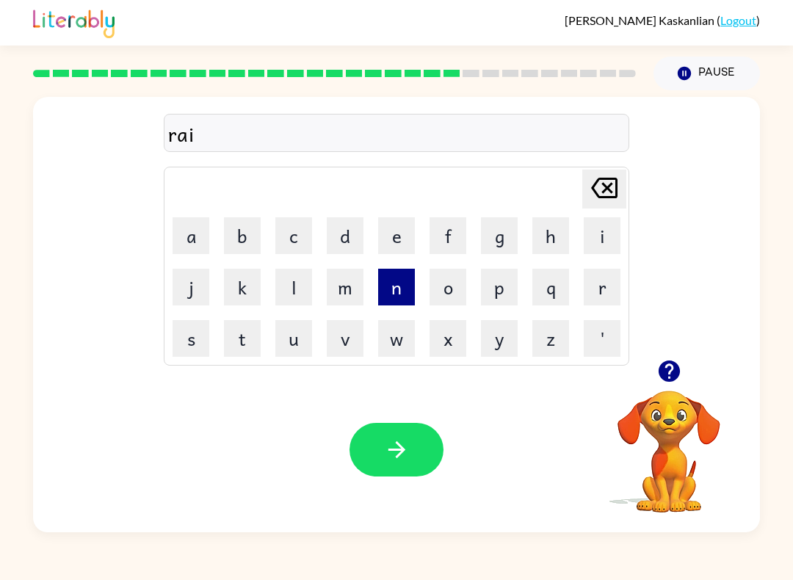
click at [390, 292] on button "n" at bounding box center [396, 287] width 37 height 37
click at [298, 237] on button "c" at bounding box center [293, 235] width 37 height 37
click at [445, 287] on button "o" at bounding box center [448, 287] width 37 height 37
click at [207, 234] on button "a" at bounding box center [191, 235] width 37 height 37
click at [245, 341] on button "t" at bounding box center [242, 338] width 37 height 37
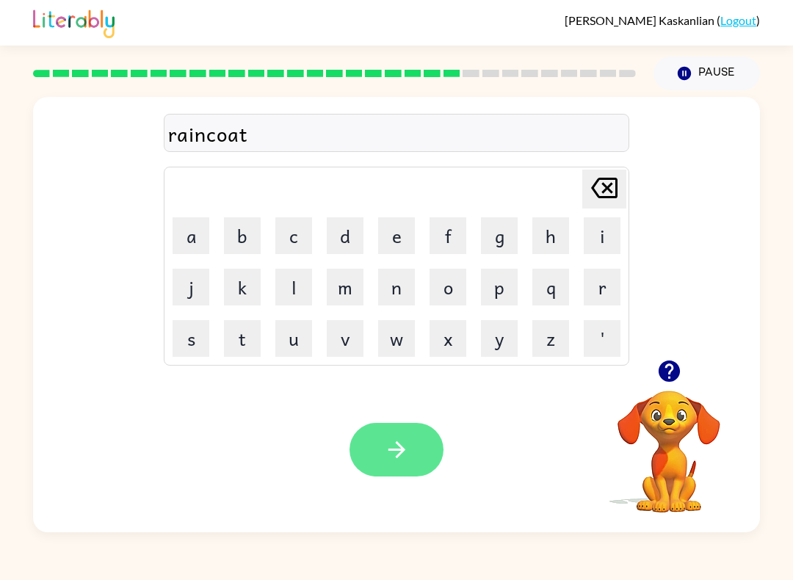
click at [404, 442] on icon "button" at bounding box center [397, 450] width 26 height 26
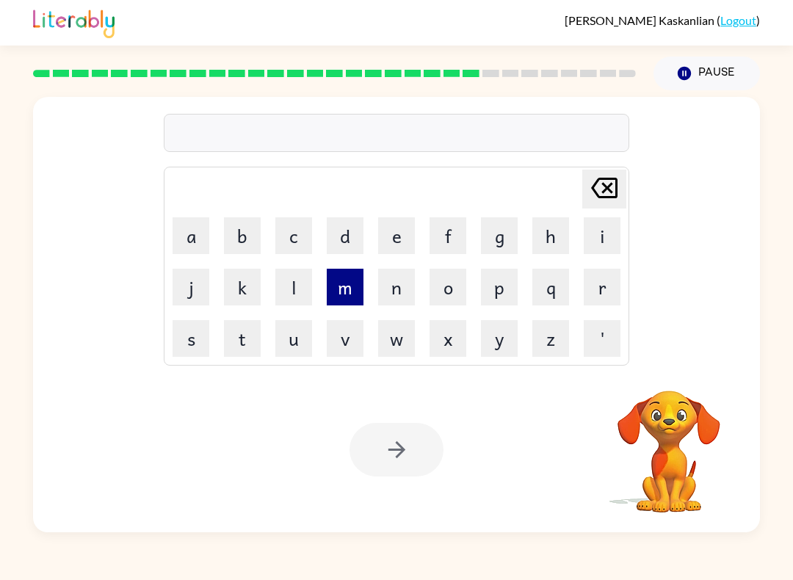
click at [344, 292] on button "m" at bounding box center [345, 287] width 37 height 37
click at [204, 242] on button "a" at bounding box center [191, 235] width 37 height 37
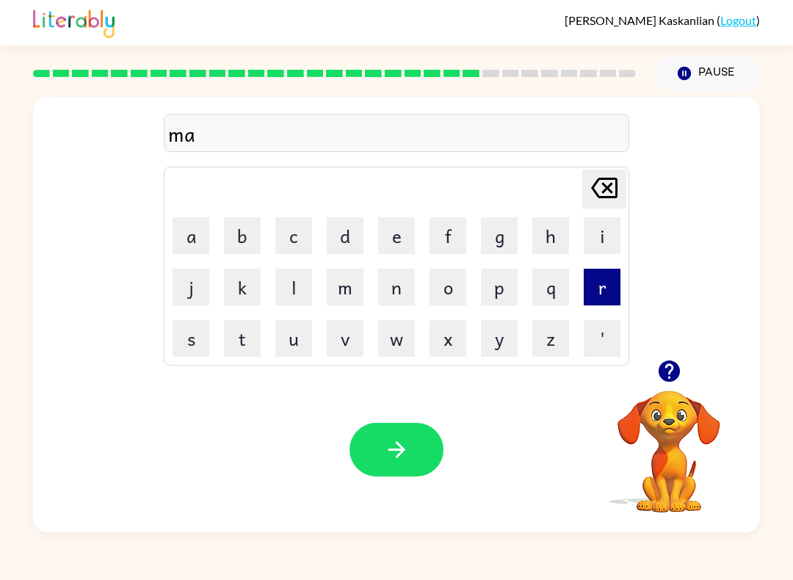
click at [599, 281] on button "r" at bounding box center [602, 287] width 37 height 37
click at [251, 284] on button "k" at bounding box center [242, 287] width 37 height 37
click at [409, 239] on button "e" at bounding box center [396, 235] width 37 height 37
click at [591, 305] on button "r" at bounding box center [602, 287] width 37 height 37
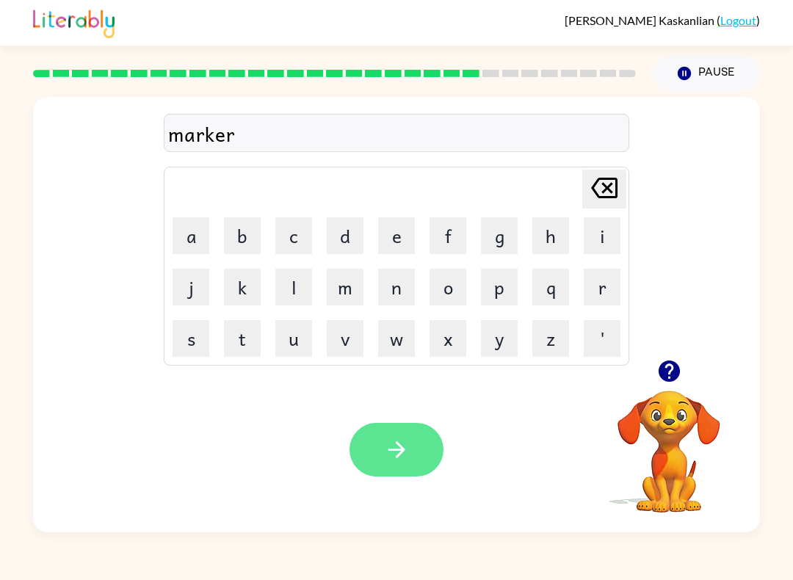
click at [380, 443] on button "button" at bounding box center [397, 450] width 94 height 54
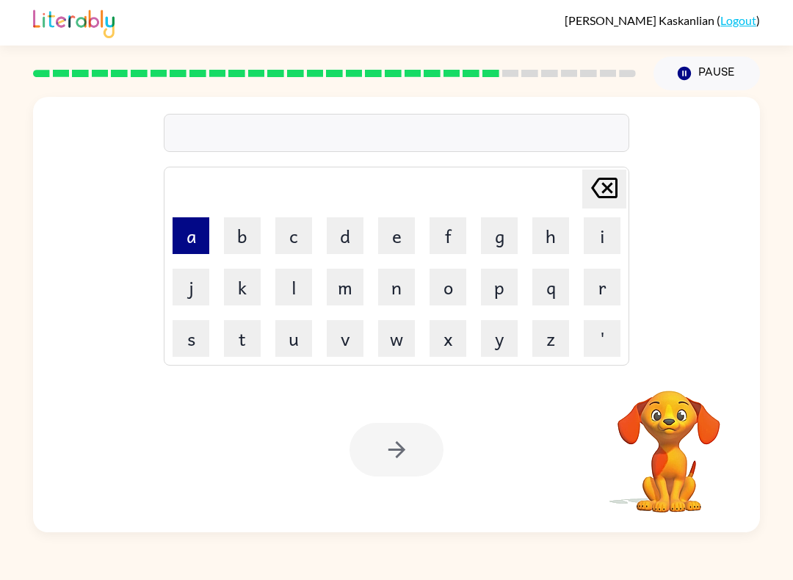
click at [198, 248] on button "a" at bounding box center [191, 235] width 37 height 37
click at [346, 234] on button "d" at bounding box center [345, 235] width 37 height 37
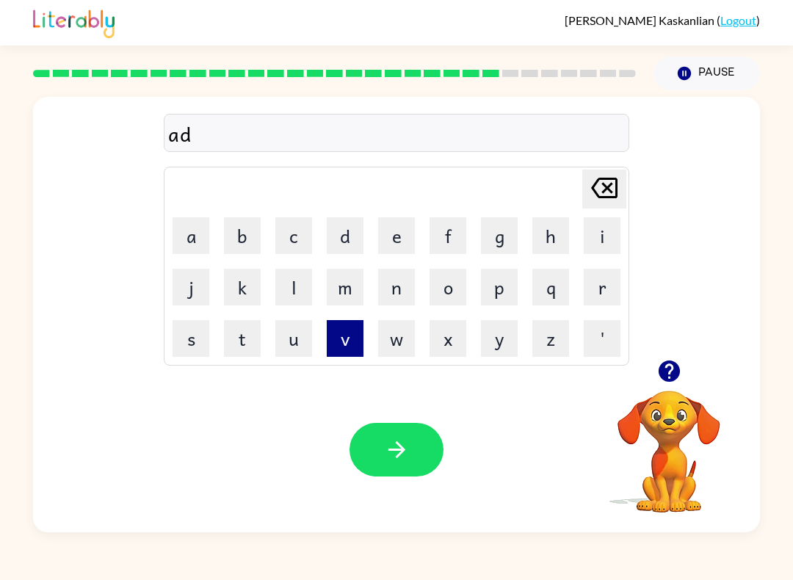
click at [353, 345] on button "v" at bounding box center [345, 338] width 37 height 37
click at [201, 242] on button "a" at bounding box center [191, 235] width 37 height 37
click at [383, 281] on button "n" at bounding box center [396, 287] width 37 height 37
click at [293, 240] on button "c" at bounding box center [293, 235] width 37 height 37
click at [592, 244] on button "i" at bounding box center [602, 235] width 37 height 37
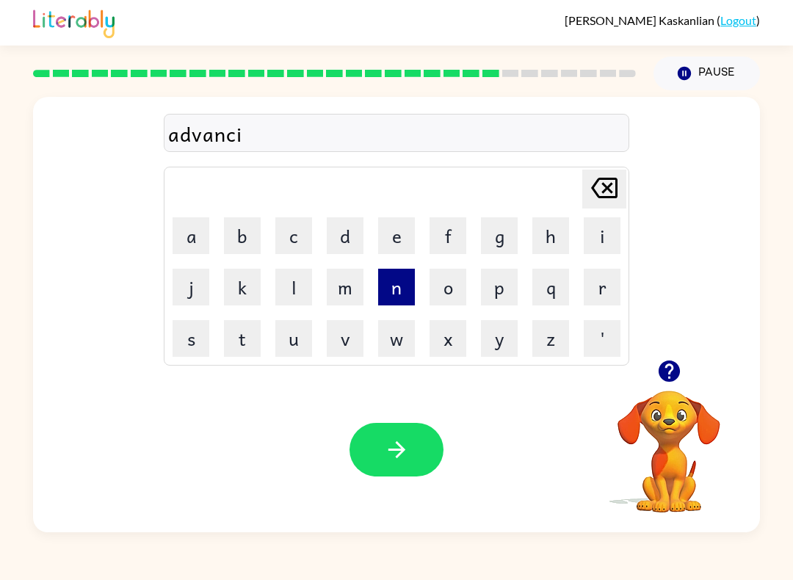
click at [393, 295] on button "n" at bounding box center [396, 287] width 37 height 37
click at [501, 245] on button "g" at bounding box center [499, 235] width 37 height 37
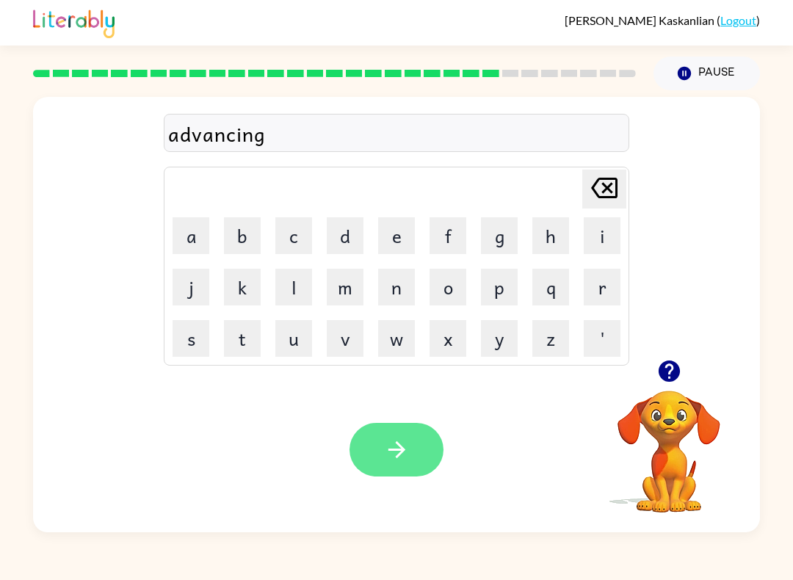
click at [398, 450] on icon "button" at bounding box center [397, 450] width 26 height 26
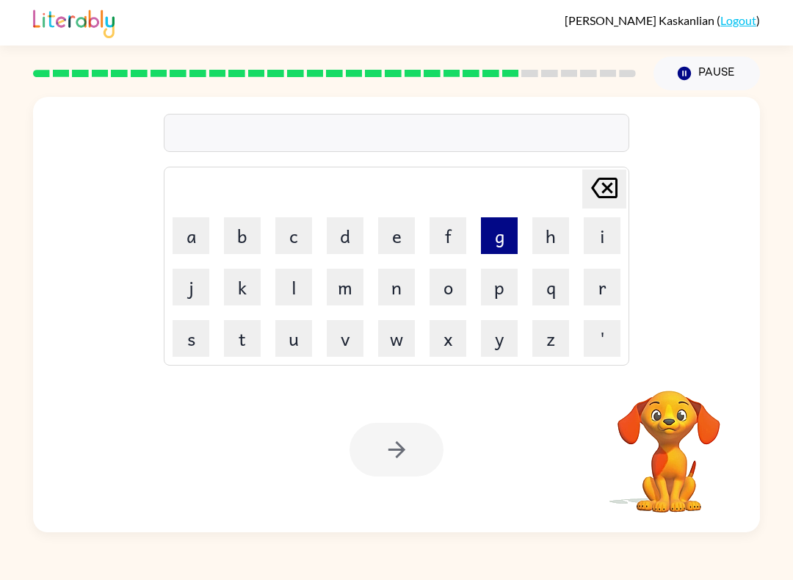
click at [492, 237] on button "g" at bounding box center [499, 235] width 37 height 37
click at [453, 283] on button "o" at bounding box center [448, 287] width 37 height 37
click at [247, 237] on button "b" at bounding box center [242, 235] width 37 height 37
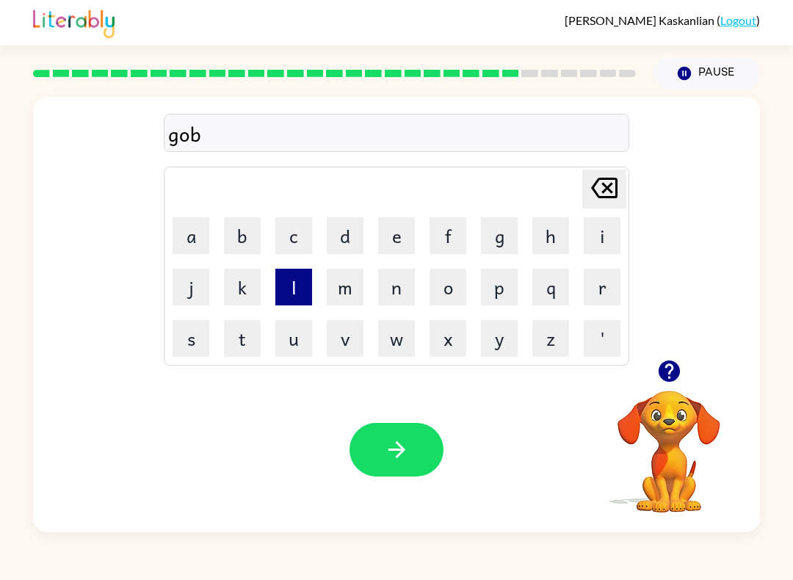
click at [304, 283] on button "l" at bounding box center [293, 287] width 37 height 37
click at [596, 234] on button "i" at bounding box center [602, 235] width 37 height 37
click at [390, 290] on button "n" at bounding box center [396, 287] width 37 height 37
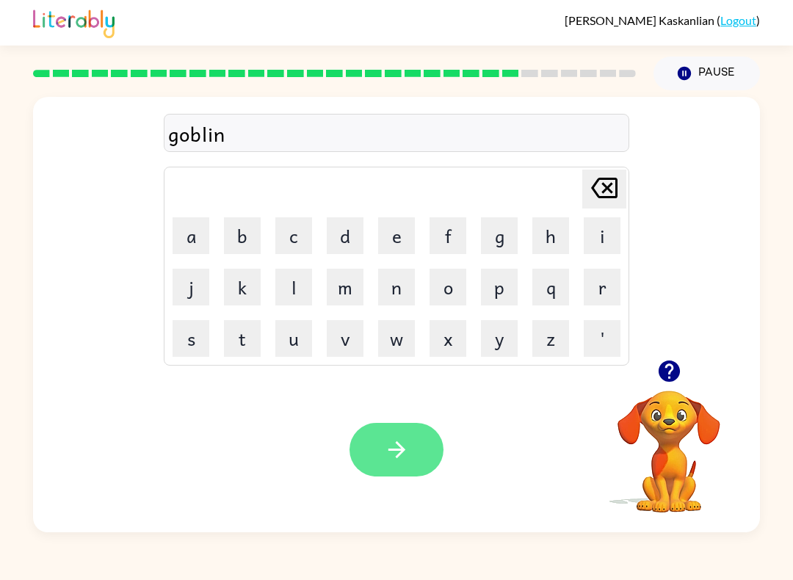
click at [382, 440] on button "button" at bounding box center [397, 450] width 94 height 54
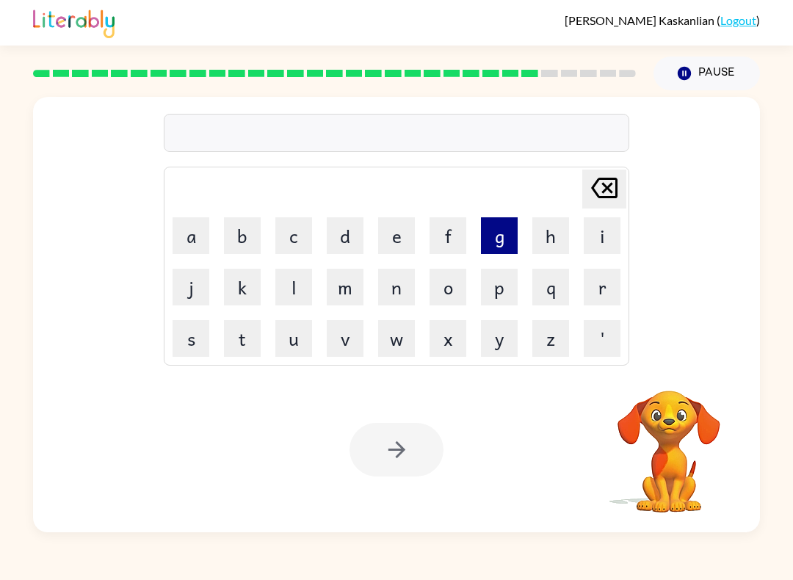
click at [502, 248] on button "g" at bounding box center [499, 235] width 37 height 37
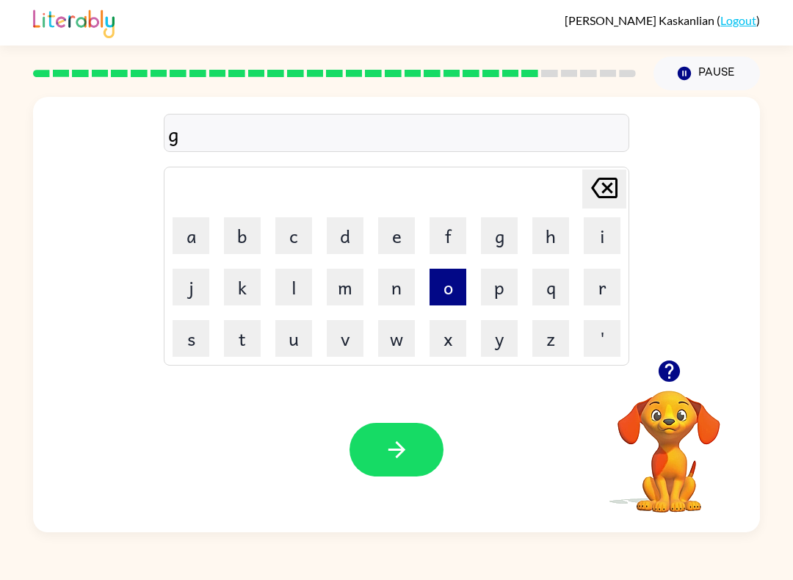
click at [446, 289] on button "o" at bounding box center [448, 287] width 37 height 37
click at [341, 356] on button "v" at bounding box center [345, 338] width 37 height 37
click at [405, 243] on button "e" at bounding box center [396, 235] width 37 height 37
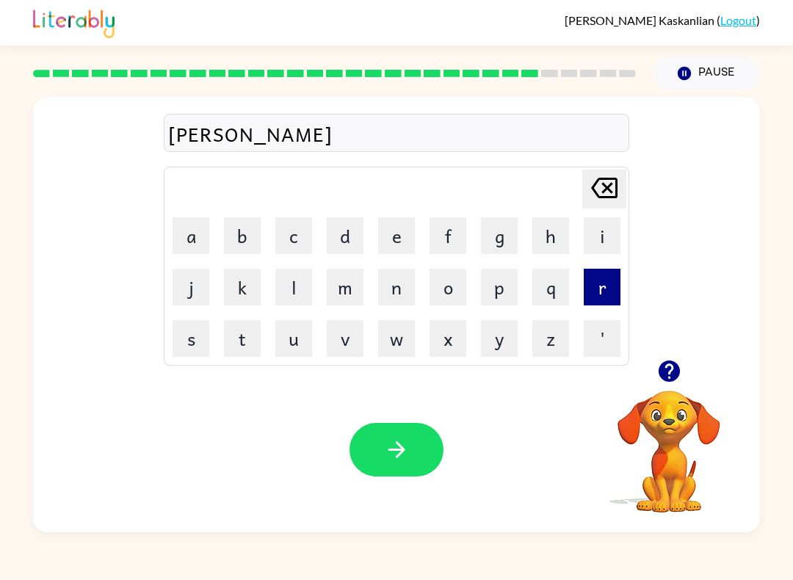
click at [596, 290] on button "r" at bounding box center [602, 287] width 37 height 37
click at [345, 296] on button "m" at bounding box center [345, 287] width 37 height 37
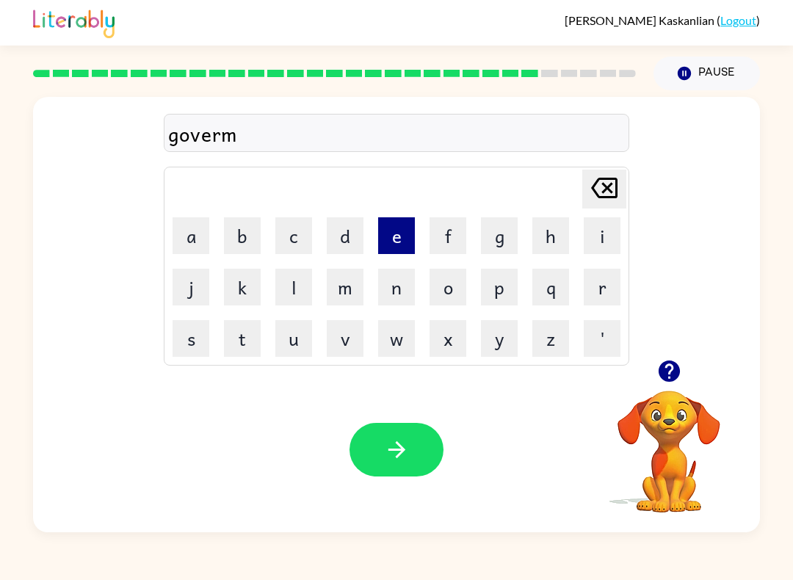
click at [387, 234] on button "e" at bounding box center [396, 235] width 37 height 37
click at [398, 296] on button "n" at bounding box center [396, 287] width 37 height 37
click at [234, 339] on button "t" at bounding box center [242, 338] width 37 height 37
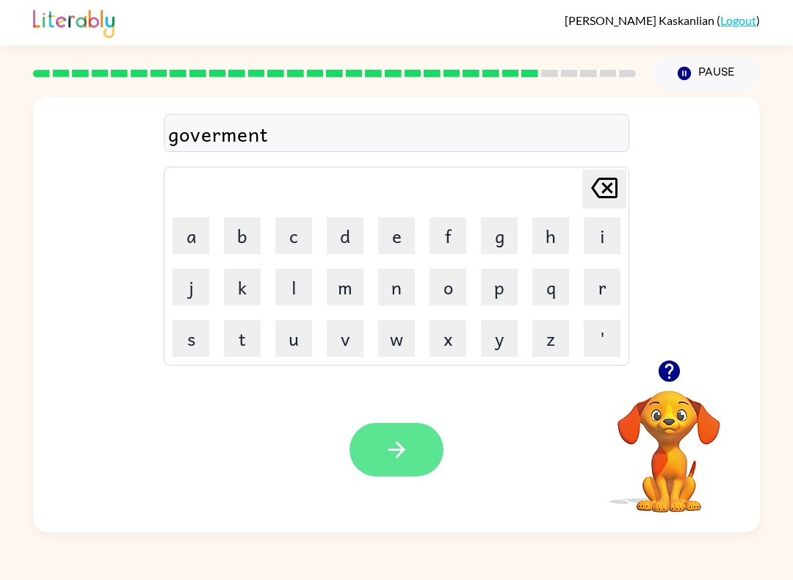
click at [403, 459] on icon "button" at bounding box center [397, 450] width 26 height 26
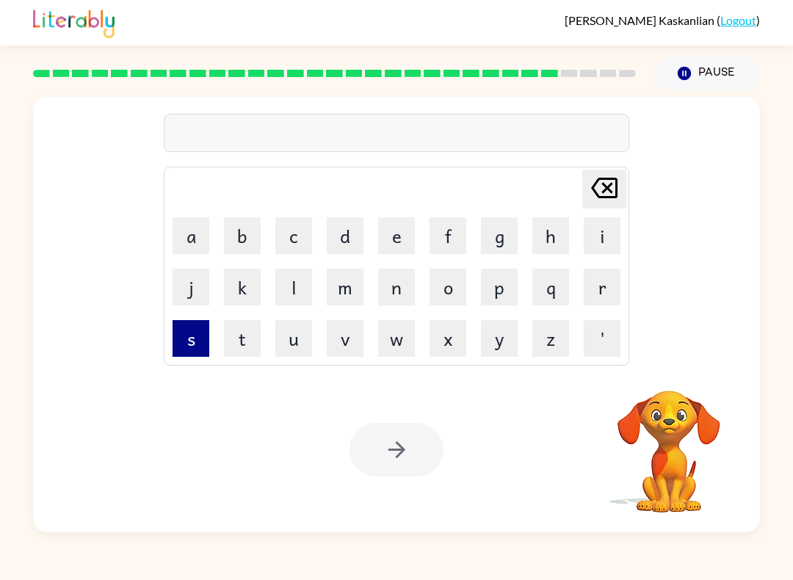
click at [192, 346] on button "s" at bounding box center [191, 338] width 37 height 37
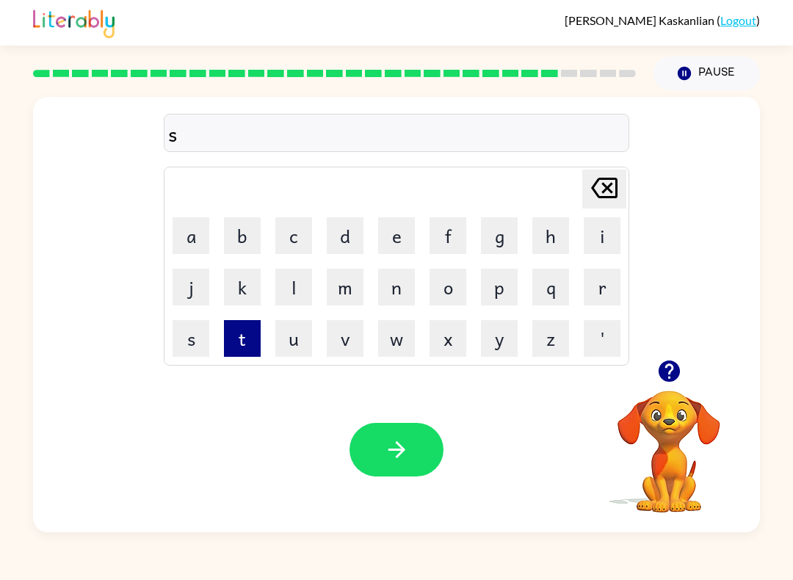
click at [248, 345] on button "t" at bounding box center [242, 338] width 37 height 37
click at [192, 237] on button "a" at bounding box center [191, 235] width 37 height 37
click at [595, 248] on button "i" at bounding box center [602, 235] width 37 height 37
click at [407, 289] on button "n" at bounding box center [396, 287] width 37 height 37
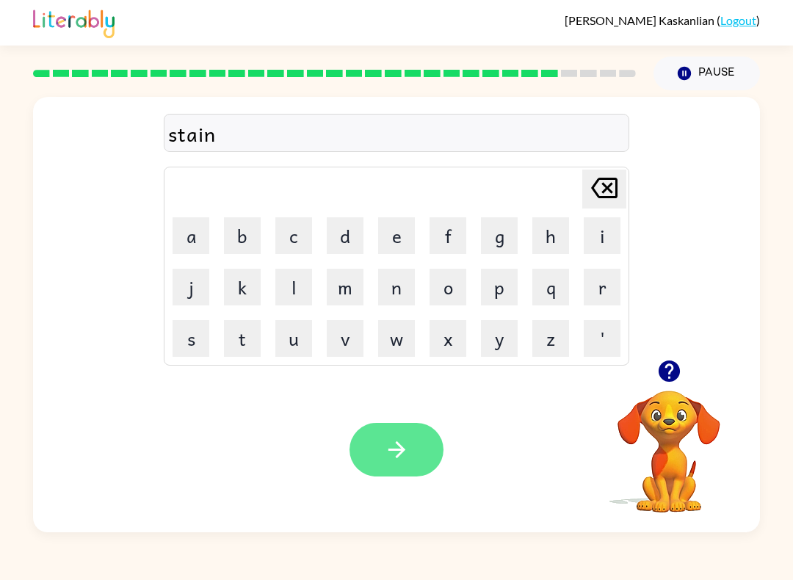
click at [420, 459] on button "button" at bounding box center [397, 450] width 94 height 54
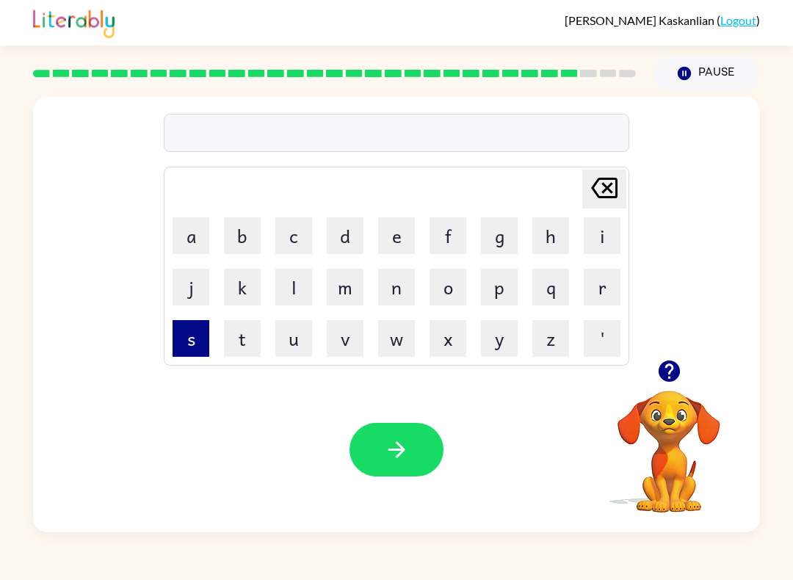
click at [190, 345] on button "s" at bounding box center [191, 338] width 37 height 37
click at [552, 237] on button "h" at bounding box center [551, 235] width 37 height 37
click at [189, 242] on button "a" at bounding box center [191, 235] width 37 height 37
click at [504, 296] on button "p" at bounding box center [499, 287] width 37 height 37
click at [389, 244] on button "e" at bounding box center [396, 235] width 37 height 37
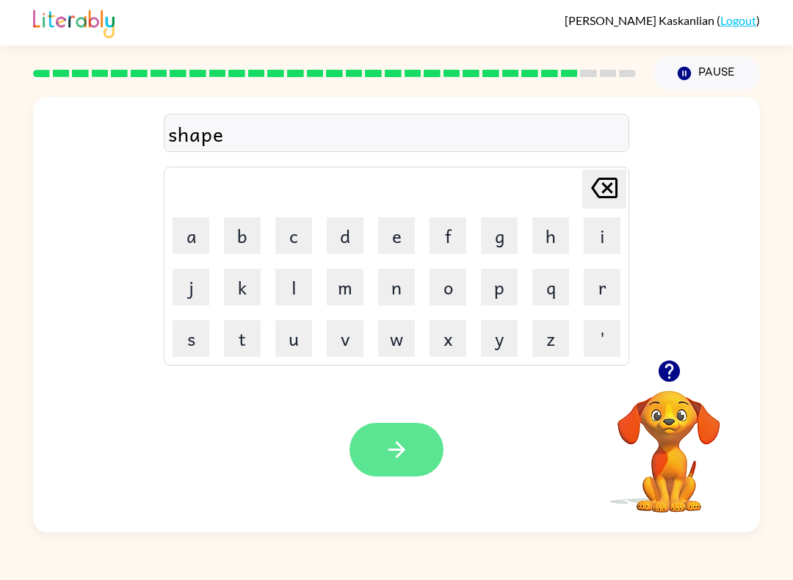
click at [398, 447] on icon "button" at bounding box center [397, 450] width 26 height 26
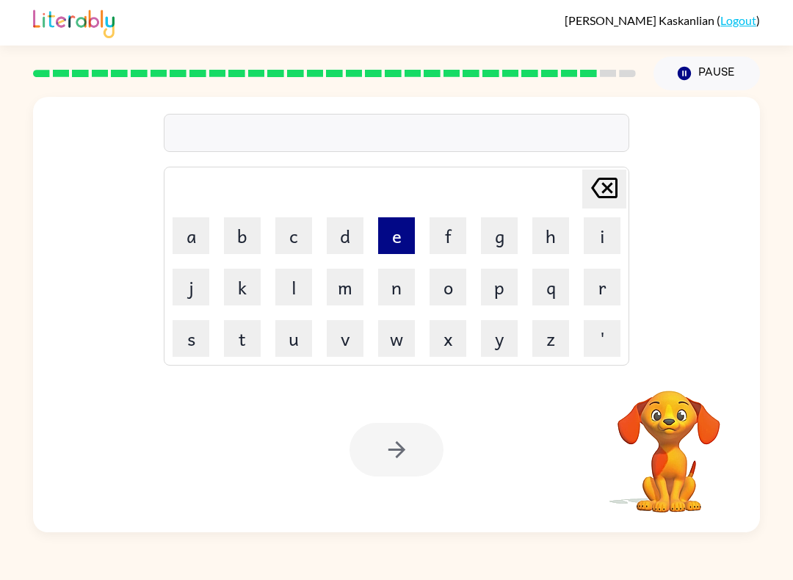
click at [395, 234] on button "e" at bounding box center [396, 235] width 37 height 37
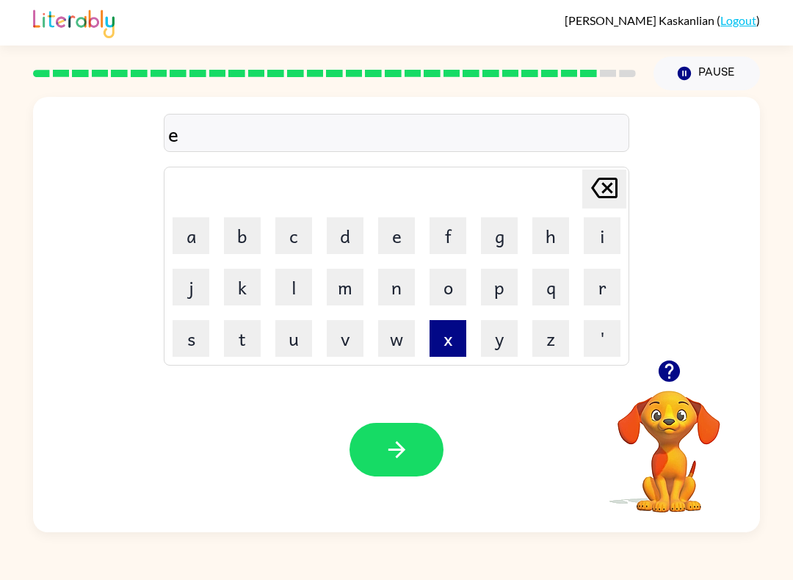
click at [435, 345] on button "x" at bounding box center [448, 338] width 37 height 37
click at [393, 251] on button "e" at bounding box center [396, 235] width 37 height 37
click at [289, 285] on button "l" at bounding box center [293, 287] width 37 height 37
click at [289, 284] on button "l" at bounding box center [293, 287] width 37 height 37
click at [391, 241] on button "e" at bounding box center [396, 235] width 37 height 37
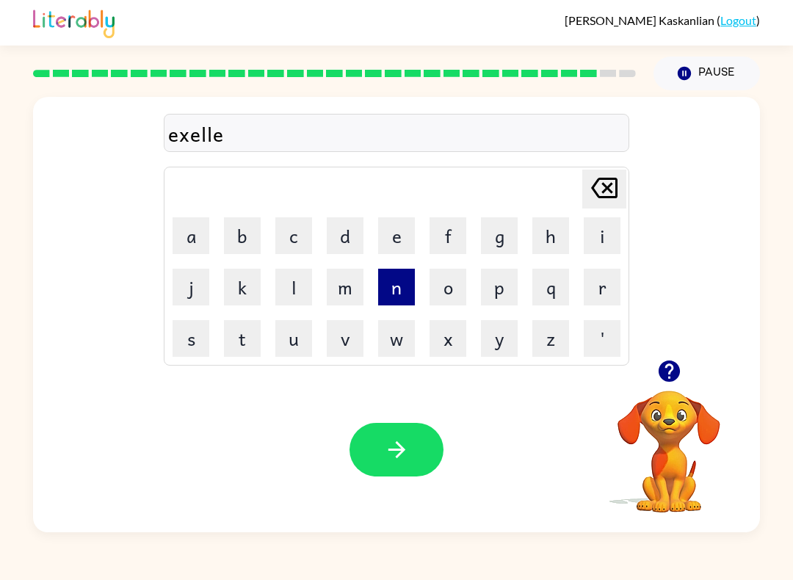
click at [383, 287] on button "n" at bounding box center [396, 287] width 37 height 37
click at [245, 355] on button "t" at bounding box center [242, 338] width 37 height 37
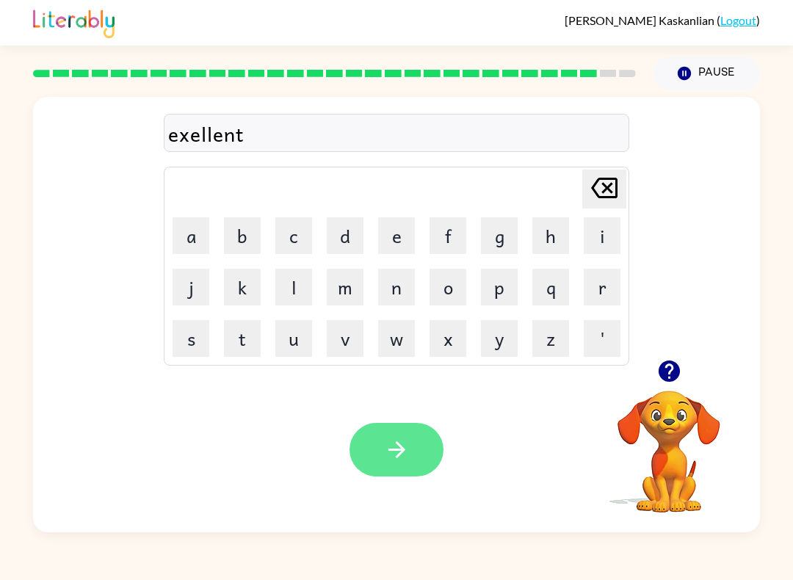
click at [390, 460] on icon "button" at bounding box center [397, 450] width 26 height 26
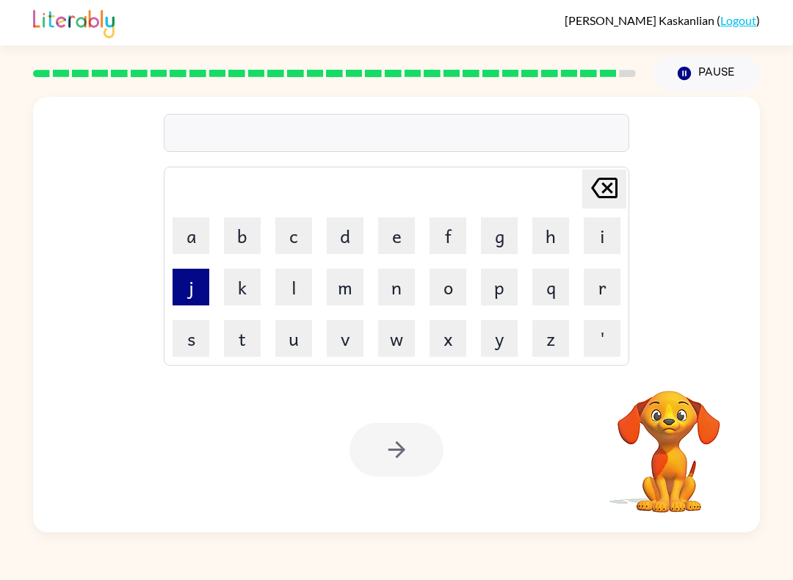
click at [192, 285] on button "j" at bounding box center [191, 287] width 37 height 37
click at [192, 244] on button "a" at bounding box center [191, 235] width 37 height 37
click at [386, 347] on button "w" at bounding box center [396, 338] width 37 height 37
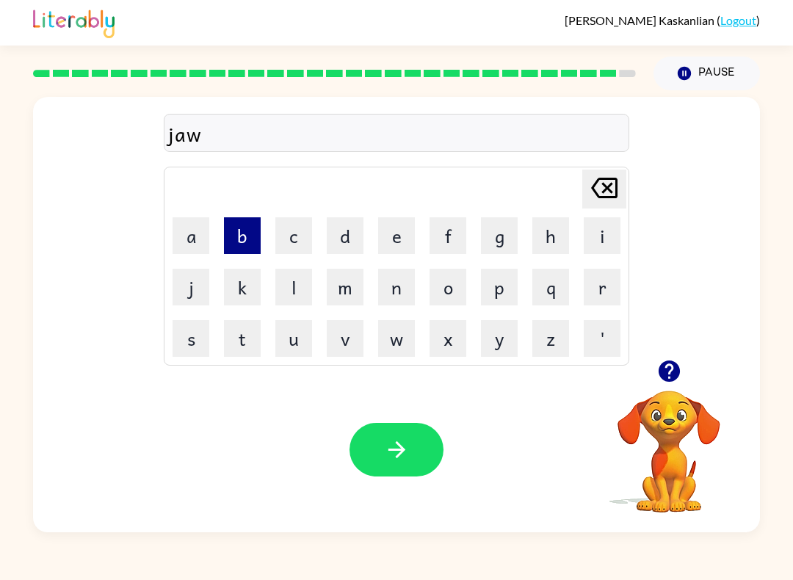
click at [247, 245] on button "b" at bounding box center [242, 235] width 37 height 37
click at [600, 284] on button "r" at bounding box center [602, 287] width 37 height 37
click at [395, 239] on button "e" at bounding box center [396, 235] width 37 height 37
click at [196, 241] on button "a" at bounding box center [191, 235] width 37 height 37
click at [241, 295] on button "k" at bounding box center [242, 287] width 37 height 37
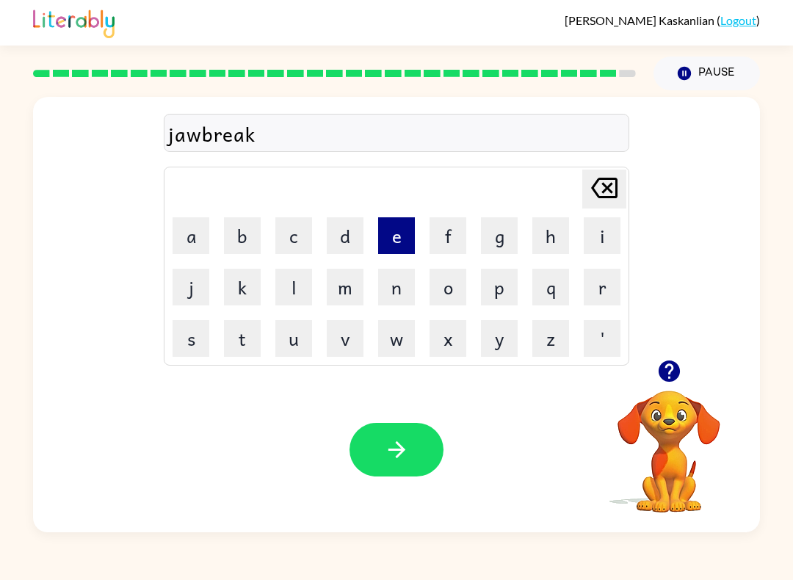
click at [388, 235] on button "e" at bounding box center [396, 235] width 37 height 37
click at [594, 299] on button "r" at bounding box center [602, 287] width 37 height 37
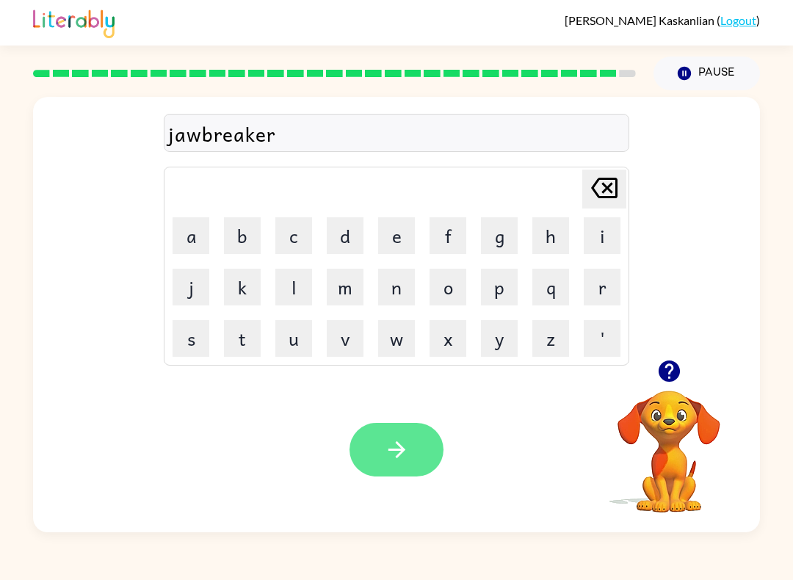
click at [423, 446] on button "button" at bounding box center [397, 450] width 94 height 54
